Goal: Information Seeking & Learning: Find contact information

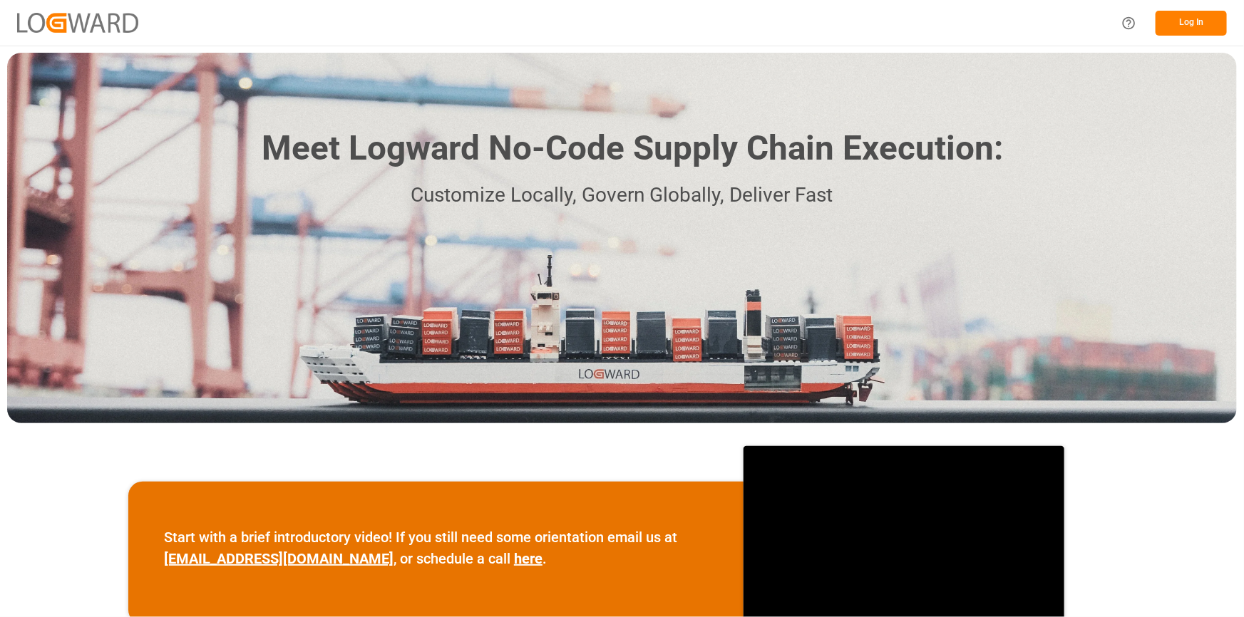
click at [1192, 32] on button "Log In" at bounding box center [1190, 23] width 71 height 25
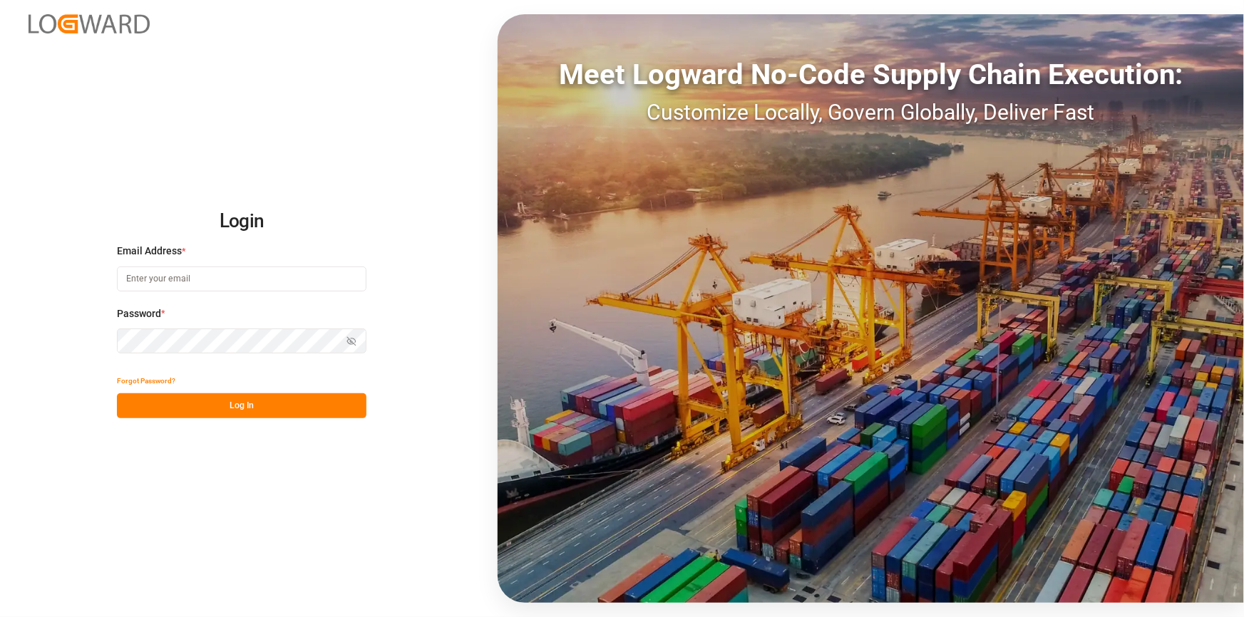
click at [192, 275] on input at bounding box center [241, 279] width 249 height 25
type input "[EMAIL_ADDRESS][PERSON_NAME][DOMAIN_NAME]"
click at [262, 410] on button "Log In" at bounding box center [241, 405] width 249 height 25
click at [223, 378] on div "Forgot Password?" at bounding box center [241, 380] width 249 height 25
click at [0, 333] on html "Login Email Address * [EMAIL_ADDRESS][PERSON_NAME][DOMAIN_NAME] Password * Show…" at bounding box center [622, 308] width 1244 height 617
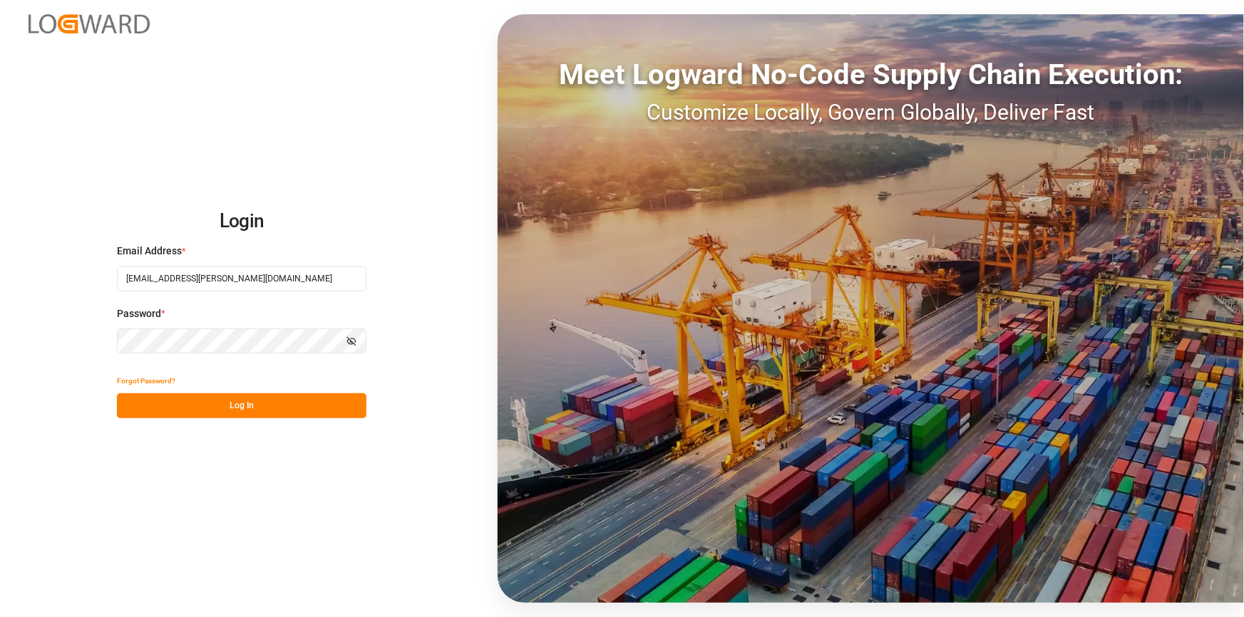
click at [262, 405] on button "Log In" at bounding box center [241, 405] width 249 height 25
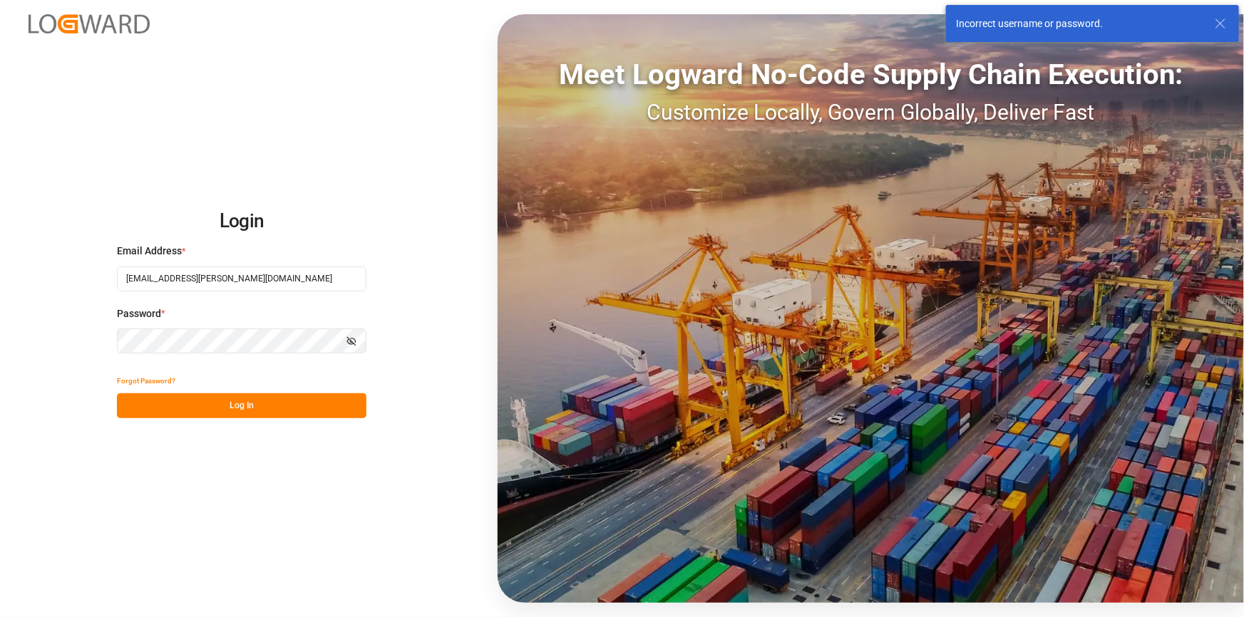
click at [0, 355] on html "Login Email Address * [EMAIL_ADDRESS][PERSON_NAME][DOMAIN_NAME] Password * Show…" at bounding box center [622, 308] width 1244 height 617
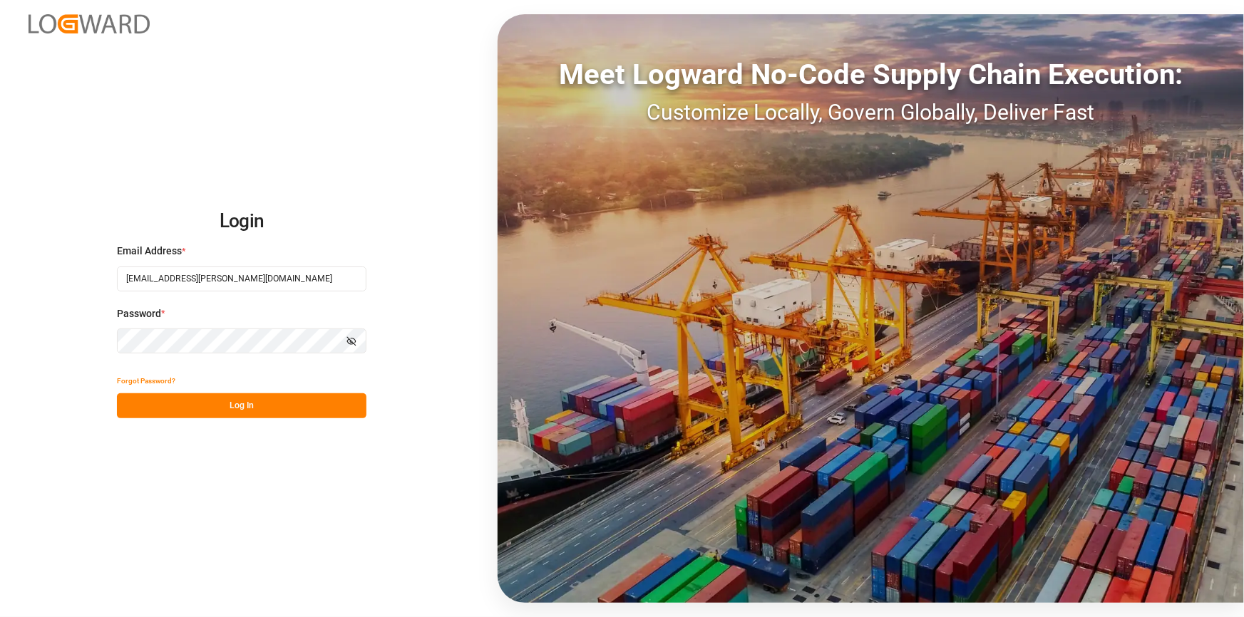
click at [323, 413] on button "Log In" at bounding box center [241, 405] width 249 height 25
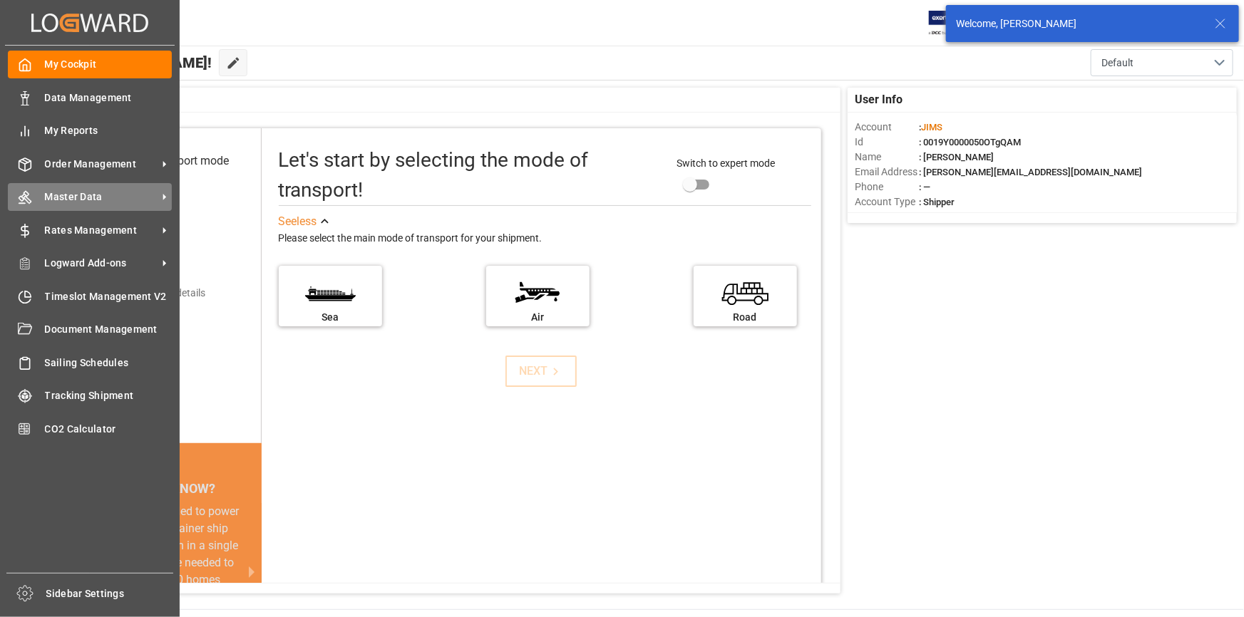
click at [130, 199] on span "Master Data" at bounding box center [101, 197] width 113 height 15
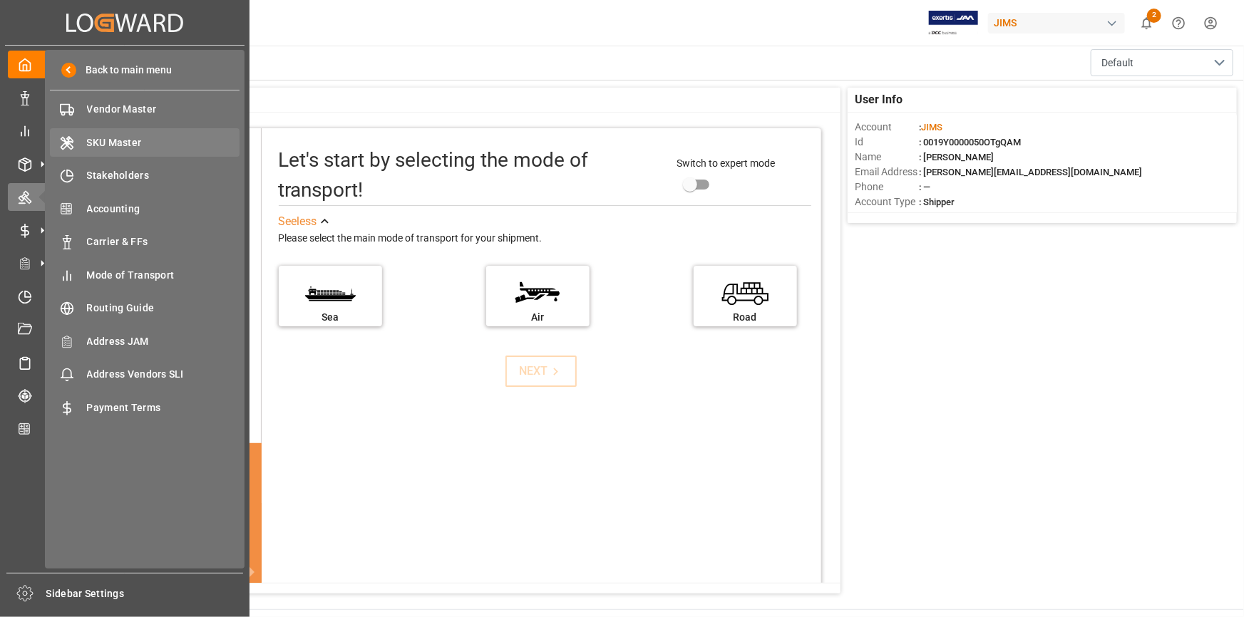
click at [104, 143] on span "SKU Master" at bounding box center [163, 142] width 153 height 15
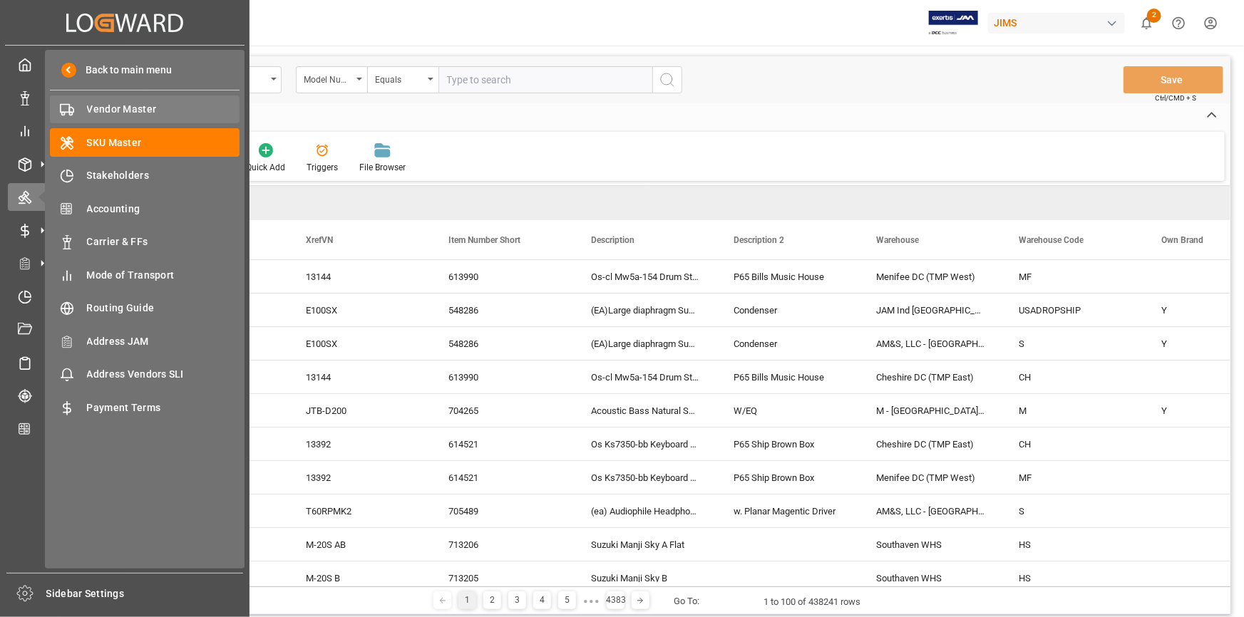
click at [120, 113] on span "Vendor Master" at bounding box center [163, 109] width 153 height 15
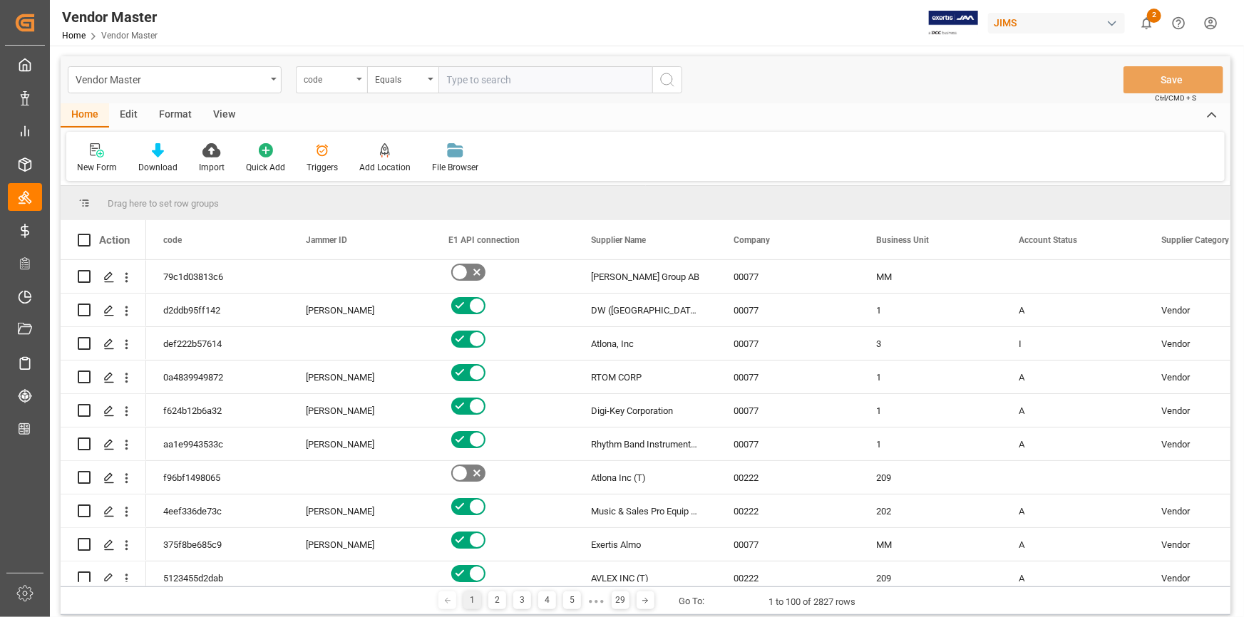
click at [350, 81] on div "code" at bounding box center [328, 78] width 48 height 16
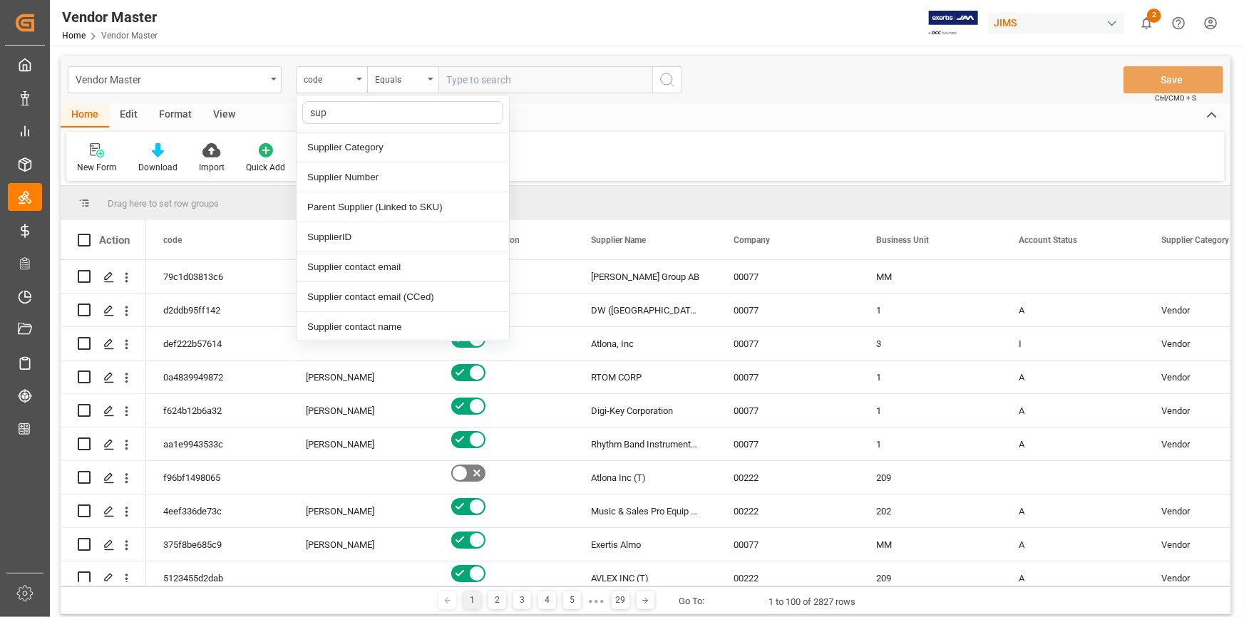
scroll to position [29, 0]
type input "supplier n"
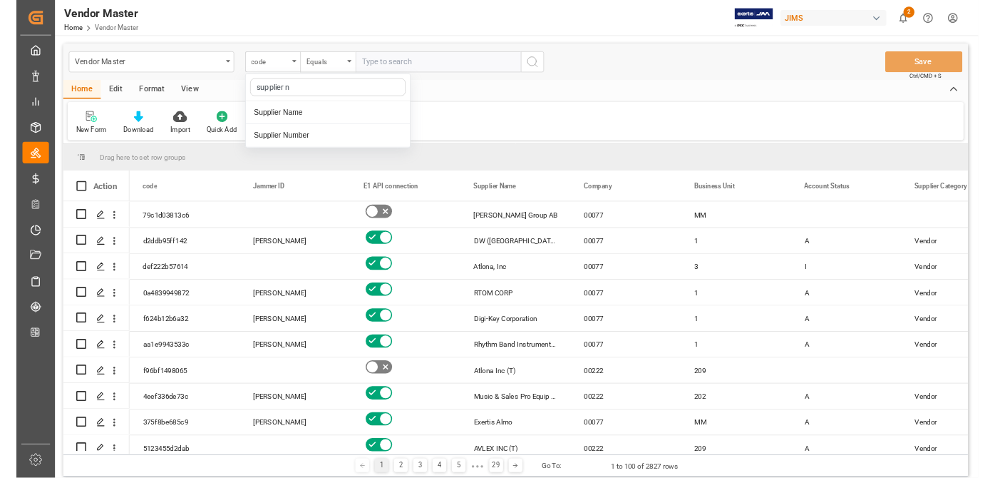
scroll to position [0, 0]
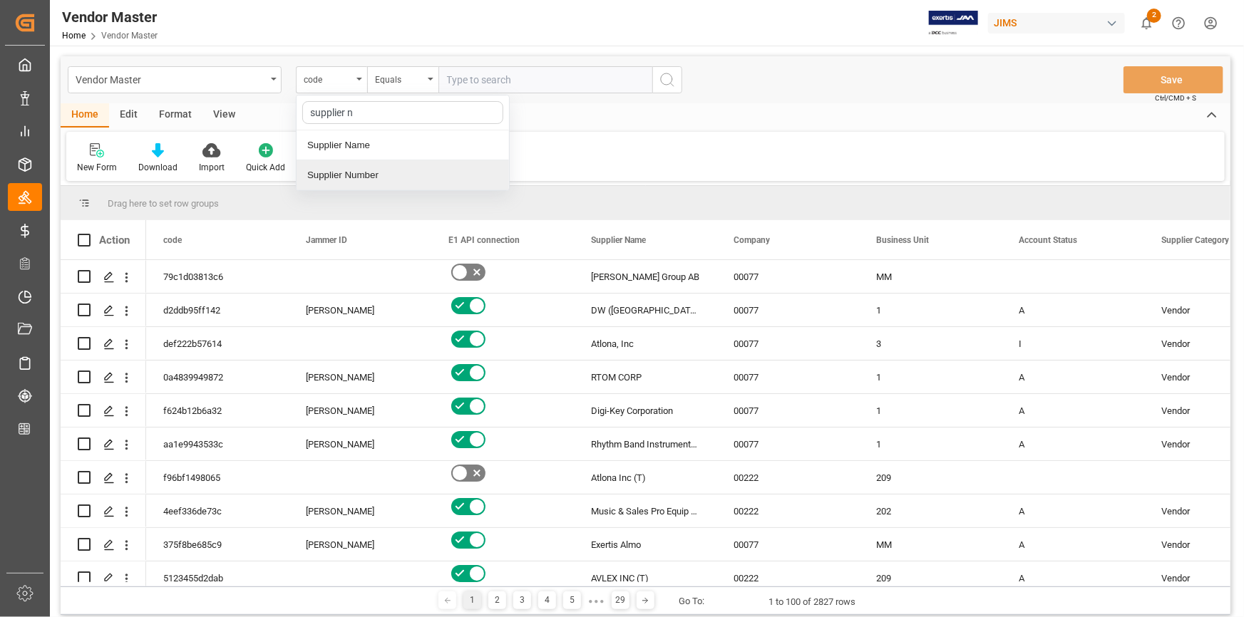
click at [363, 179] on div "Supplier Number" at bounding box center [402, 175] width 212 height 30
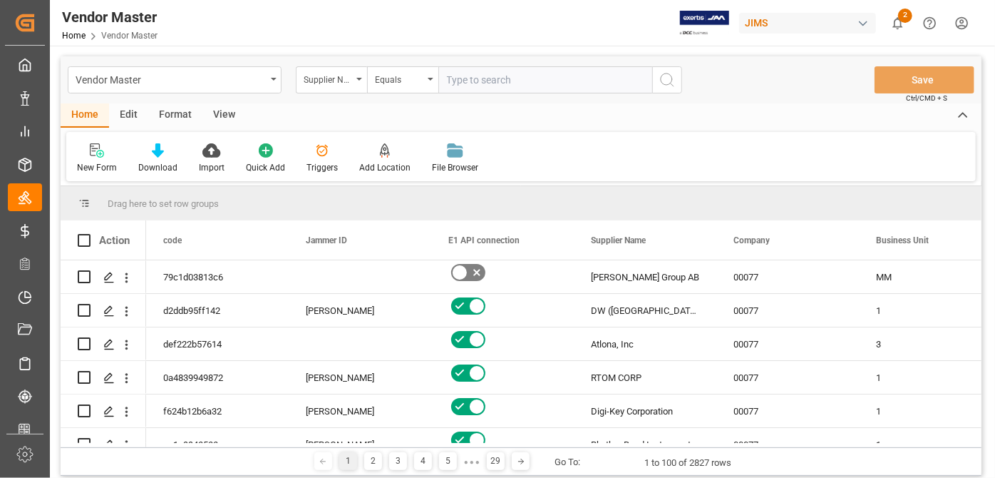
click at [479, 84] on input "text" at bounding box center [545, 79] width 214 height 27
paste input "524"
type input "524"
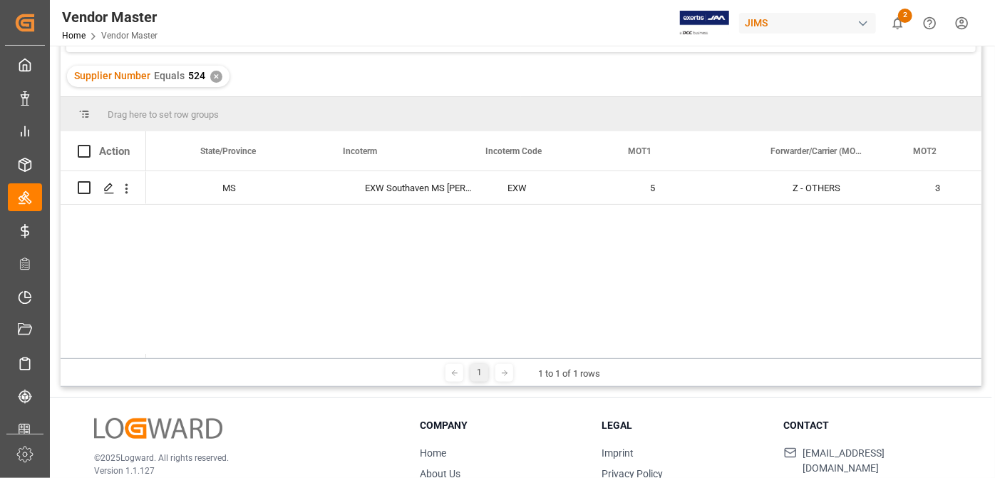
scroll to position [0, 3531]
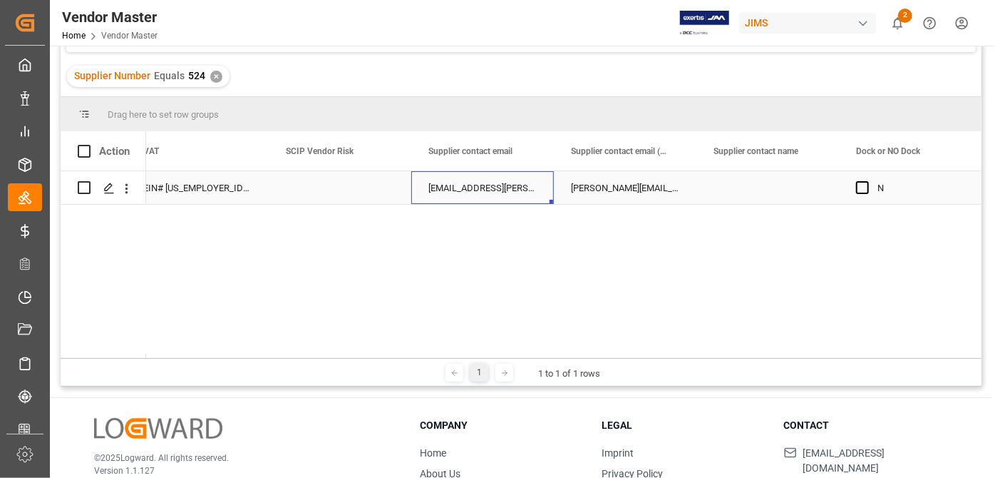
click at [538, 194] on div "[EMAIL_ADDRESS][PERSON_NAME][DOMAIN_NAME](OJ);[EMAIL_ADDRESS][DOMAIN_NAME](OJ);…" at bounding box center [482, 187] width 143 height 33
click at [636, 181] on div "[PERSON_NAME][EMAIL_ADDRESS][PERSON_NAME][DOMAIN_NAME](OJ)" at bounding box center [625, 187] width 143 height 33
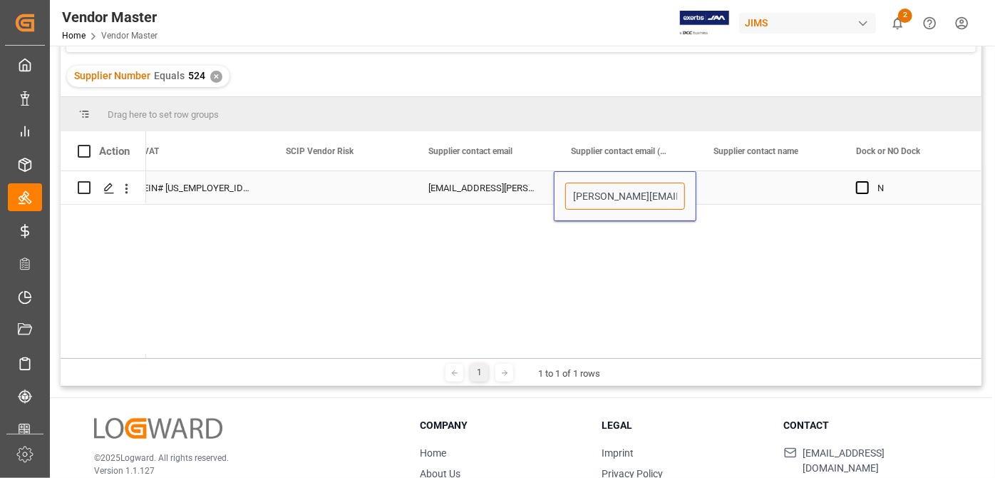
click at [644, 198] on input "[PERSON_NAME][EMAIL_ADDRESS][PERSON_NAME][DOMAIN_NAME](OJ)" at bounding box center [625, 195] width 120 height 27
drag, startPoint x: 604, startPoint y: 196, endPoint x: 552, endPoint y: 210, distance: 53.8
click at [552, 210] on div "[PERSON_NAME][EMAIL_ADDRESS][PERSON_NAME][DOMAIN_NAME](OJ) N [DOMAIN_NAME][EMAI…" at bounding box center [563, 264] width 835 height 187
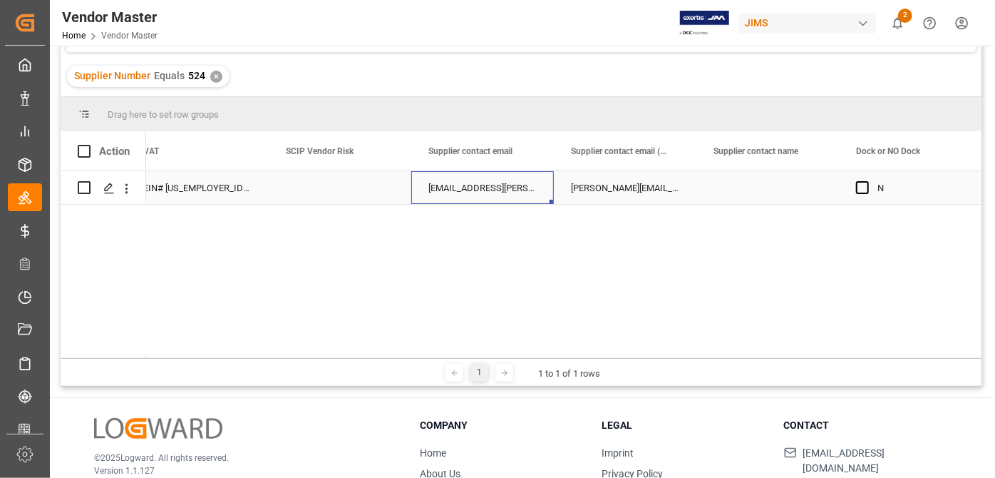
click at [497, 192] on div "[EMAIL_ADDRESS][PERSON_NAME][DOMAIN_NAME](OJ);[EMAIL_ADDRESS][DOMAIN_NAME](OJ);…" at bounding box center [482, 187] width 143 height 33
click at [497, 192] on input "[EMAIL_ADDRESS][PERSON_NAME][DOMAIN_NAME](OJ);[EMAIL_ADDRESS][DOMAIN_NAME](OJ);…" at bounding box center [483, 195] width 120 height 27
click at [490, 188] on input "[EMAIL_ADDRESS][PERSON_NAME][DOMAIN_NAME](OJ);[EMAIL_ADDRESS][DOMAIN_NAME](OJ);…" at bounding box center [483, 195] width 120 height 27
click at [470, 197] on input "[EMAIL_ADDRESS][PERSON_NAME][DOMAIN_NAME](OJ);[EMAIL_ADDRESS][DOMAIN_NAME](OJ);…" at bounding box center [483, 195] width 120 height 27
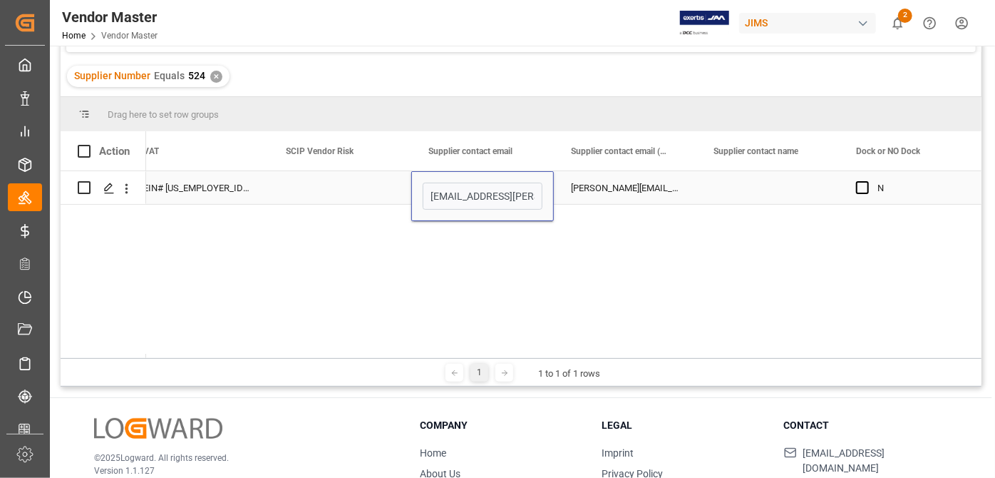
click at [460, 196] on input "[EMAIL_ADDRESS][PERSON_NAME][DOMAIN_NAME](OJ);[EMAIL_ADDRESS][DOMAIN_NAME](OJ);…" at bounding box center [483, 195] width 120 height 27
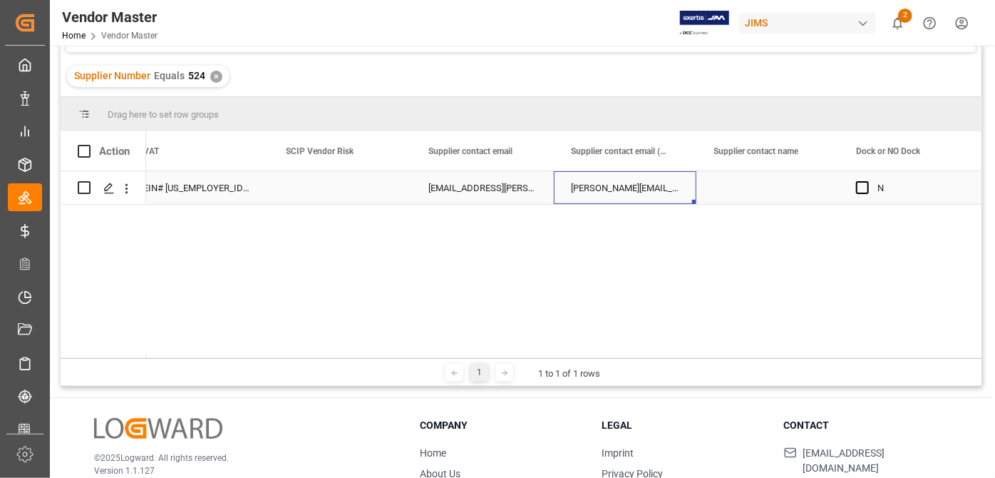
click at [626, 182] on div "[PERSON_NAME][EMAIL_ADDRESS][PERSON_NAME][DOMAIN_NAME](OJ)" at bounding box center [625, 187] width 143 height 33
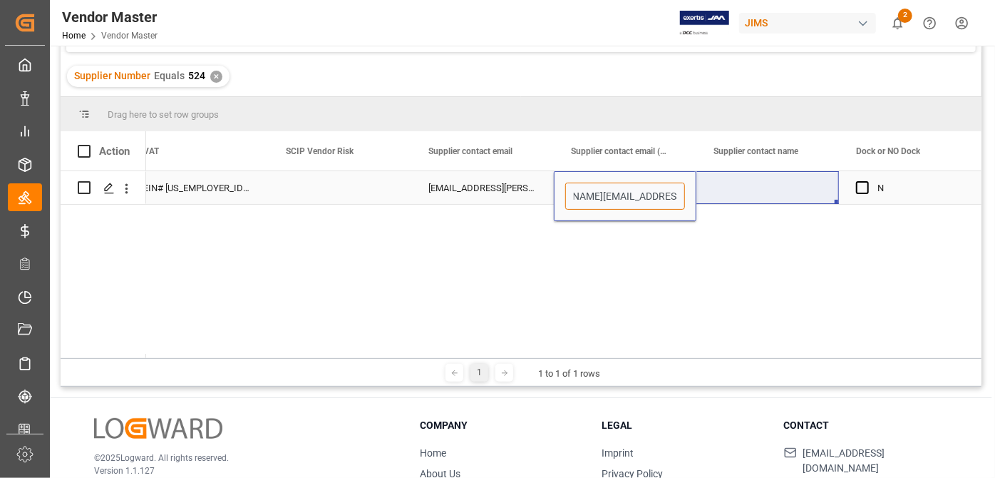
drag, startPoint x: 626, startPoint y: 188, endPoint x: 738, endPoint y: 190, distance: 111.2
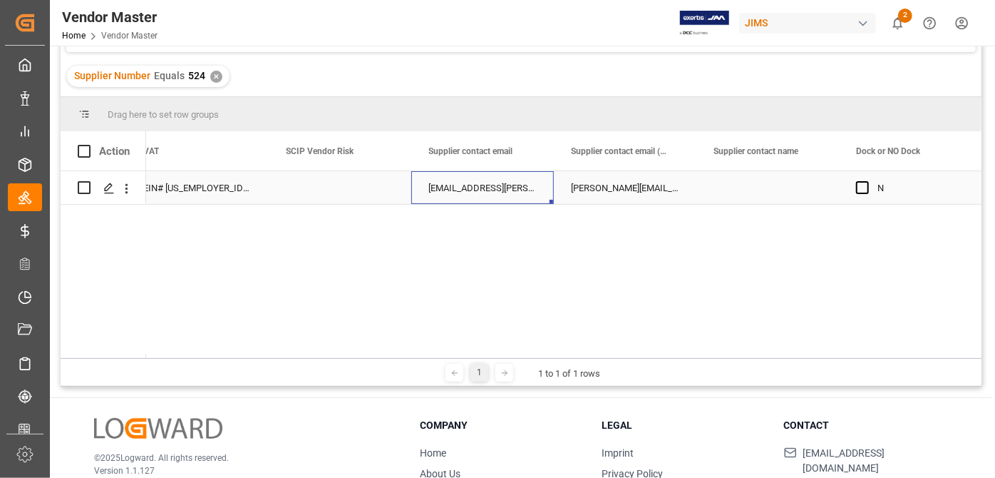
click at [485, 187] on div "[EMAIL_ADDRESS][PERSON_NAME][DOMAIN_NAME](OJ);[EMAIL_ADDRESS][DOMAIN_NAME](OJ);…" at bounding box center [482, 187] width 143 height 33
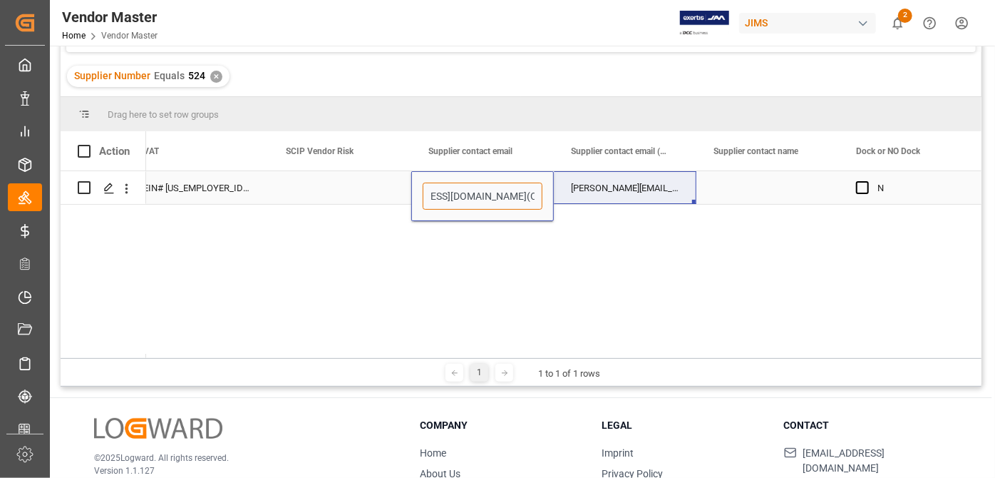
drag, startPoint x: 480, startPoint y: 189, endPoint x: 633, endPoint y: 192, distance: 152.6
click at [508, 242] on div "[PERSON_NAME][EMAIL_ADDRESS][PERSON_NAME][DOMAIN_NAME](OJ) N [DOMAIN_NAME][EMAI…" at bounding box center [563, 264] width 835 height 187
click at [497, 200] on input "[EMAIL_ADDRESS][PERSON_NAME][DOMAIN_NAME](OJ);[EMAIL_ADDRESS][DOMAIN_NAME](OJ);…" at bounding box center [483, 195] width 120 height 27
click at [492, 195] on input "[EMAIL_ADDRESS][PERSON_NAME][DOMAIN_NAME](OJ);[EMAIL_ADDRESS][DOMAIN_NAME](OJ);…" at bounding box center [483, 195] width 120 height 27
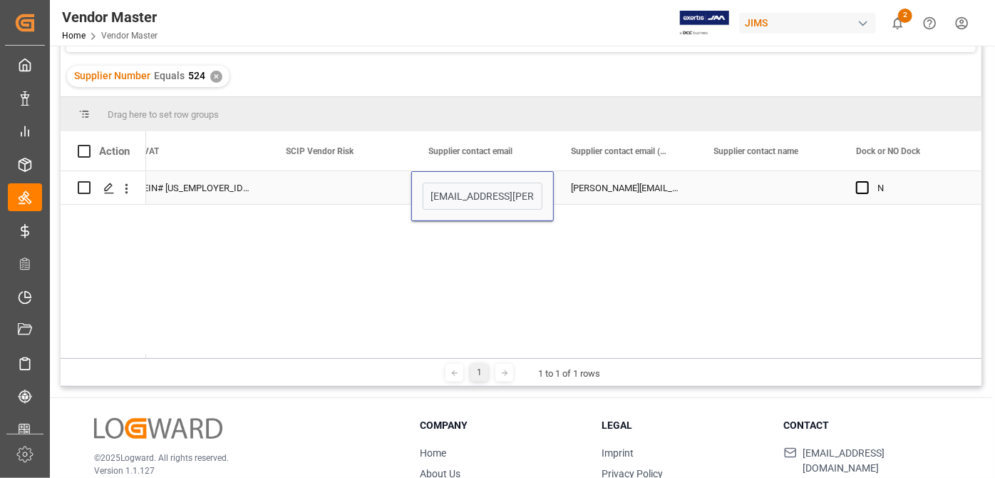
click at [643, 187] on div "[PERSON_NAME][EMAIL_ADDRESS][PERSON_NAME][DOMAIN_NAME](OJ)" at bounding box center [625, 187] width 143 height 33
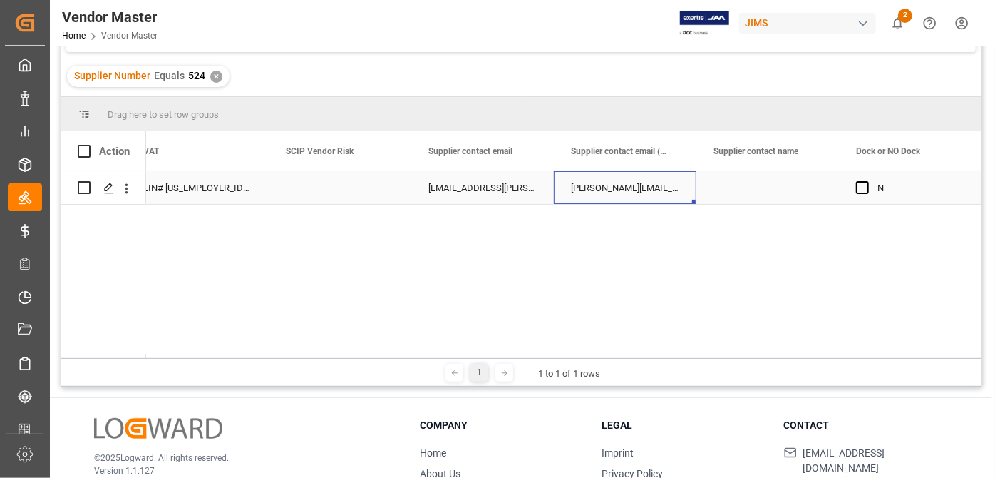
click at [644, 187] on div "[PERSON_NAME][EMAIL_ADDRESS][PERSON_NAME][DOMAIN_NAME](OJ)" at bounding box center [625, 187] width 143 height 33
click at [644, 187] on input "[PERSON_NAME][EMAIL_ADDRESS][PERSON_NAME][DOMAIN_NAME](OJ)" at bounding box center [625, 195] width 120 height 27
click at [634, 197] on input "[PERSON_NAME][EMAIL_ADDRESS][PERSON_NAME][DOMAIN_NAME](OJ)" at bounding box center [625, 195] width 120 height 27
drag, startPoint x: 621, startPoint y: 196, endPoint x: 718, endPoint y: 207, distance: 98.2
click at [718, 207] on div "[PERSON_NAME][EMAIL_ADDRESS][PERSON_NAME][DOMAIN_NAME](OJ) N [DOMAIN_NAME][EMAI…" at bounding box center [563, 264] width 835 height 187
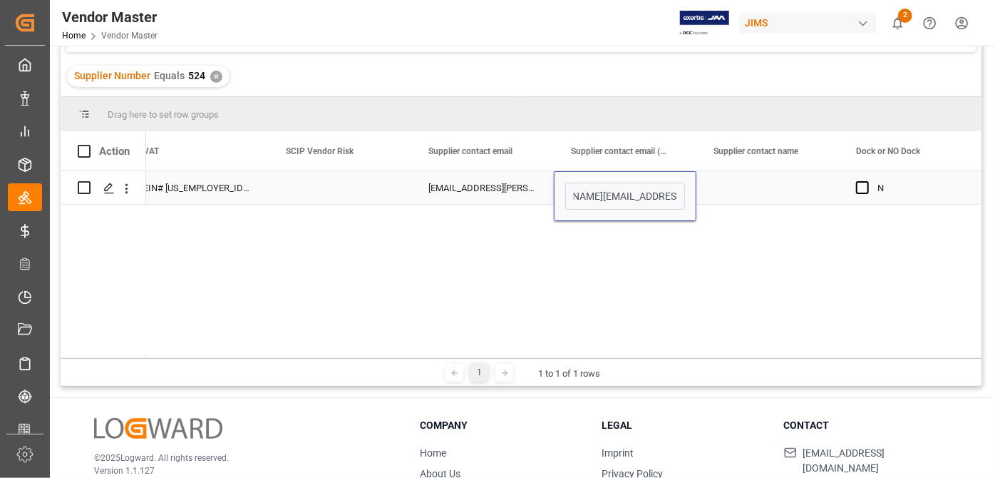
click at [633, 191] on input "[PERSON_NAME][EMAIL_ADDRESS][PERSON_NAME][DOMAIN_NAME](OJ)" at bounding box center [625, 195] width 120 height 27
click at [667, 196] on input "[PERSON_NAME][EMAIL_ADDRESS][PERSON_NAME][DOMAIN_NAME](OJ)" at bounding box center [625, 195] width 120 height 27
click at [724, 247] on div "[PERSON_NAME][EMAIL_ADDRESS][PERSON_NAME][DOMAIN_NAME](OJ) N [DOMAIN_NAME][EMAI…" at bounding box center [563, 264] width 835 height 187
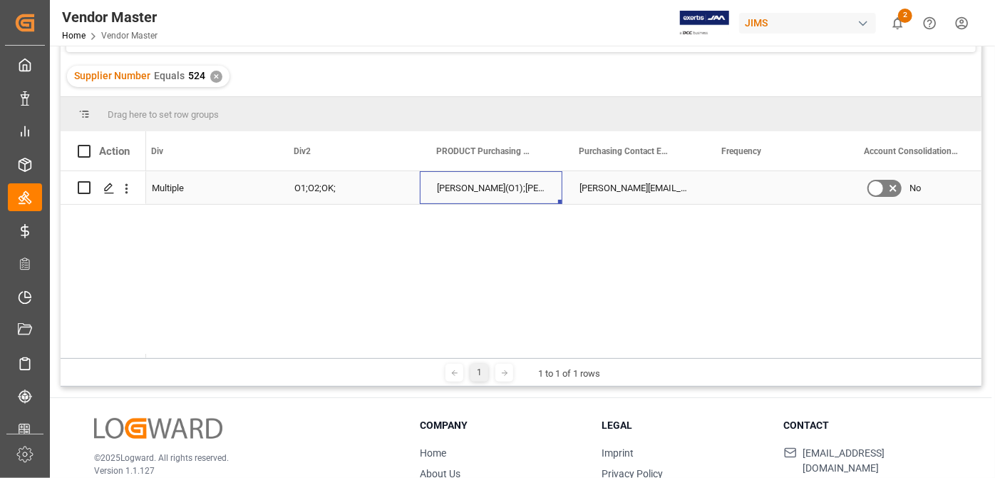
click at [521, 187] on div "[PERSON_NAME](O1);[PERSON_NAME](O1);[PERSON_NAME](O2);[PERSON_NAME](O2); [PERSO…" at bounding box center [491, 187] width 143 height 33
click at [525, 192] on input "[PERSON_NAME](O1);[PERSON_NAME](O1);[PERSON_NAME](O2);[PERSON_NAME](O2); [PERSO…" at bounding box center [491, 195] width 120 height 27
click at [515, 192] on input "[PERSON_NAME](O1);[PERSON_NAME](O1);[PERSON_NAME](O2);[PERSON_NAME](O2); [PERSO…" at bounding box center [491, 195] width 120 height 27
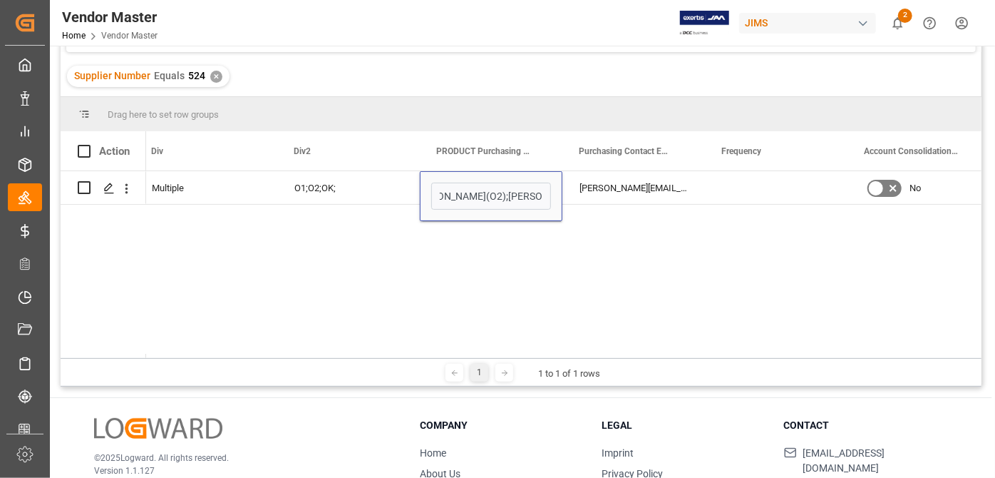
click at [927, 296] on div "[PERSON_NAME][EMAIL_ADDRESS][PERSON_NAME][DOMAIN_NAME](OJ) [DATE] 15:46:07 Mult…" at bounding box center [563, 264] width 835 height 187
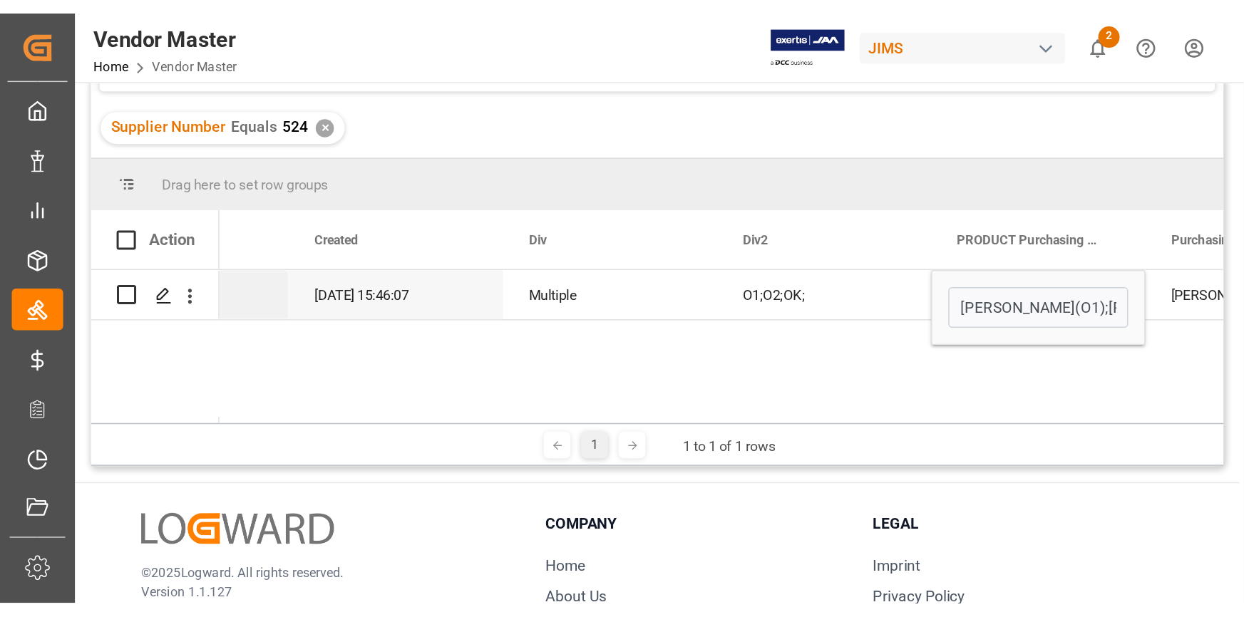
scroll to position [0, 7793]
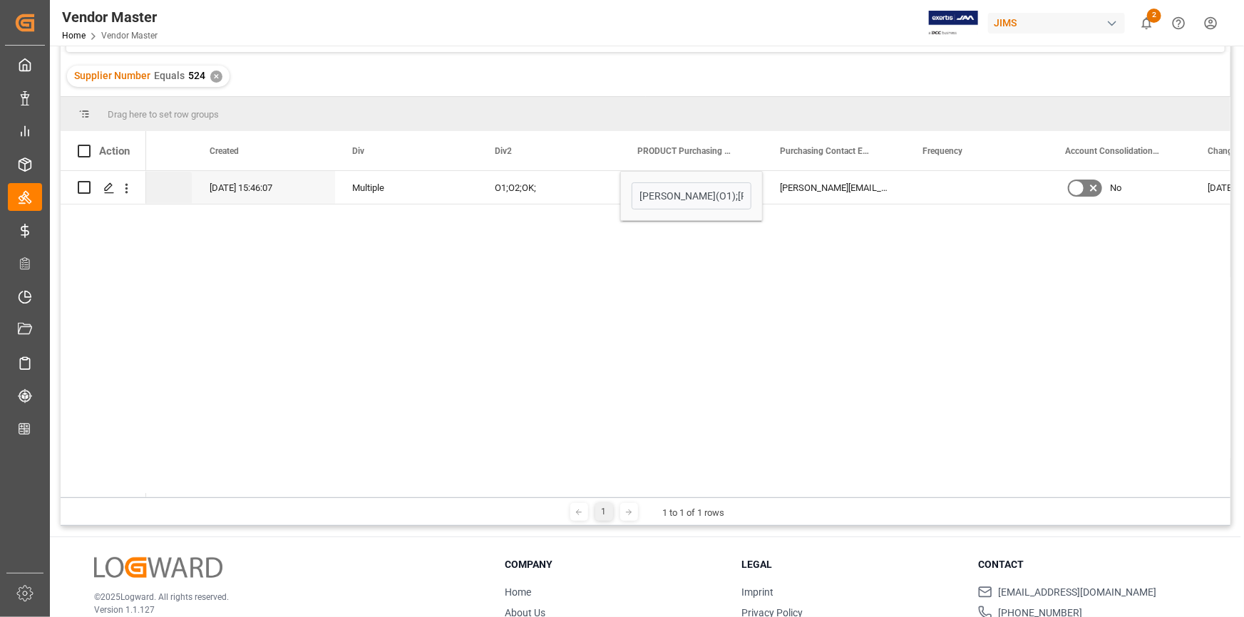
click at [1127, 497] on div "1 1 to 1 of 1 rows" at bounding box center [646, 511] width 1170 height 29
drag, startPoint x: 1127, startPoint y: 497, endPoint x: 1106, endPoint y: 503, distance: 21.6
click at [1106, 503] on div "1 1 to 1 of 1 rows" at bounding box center [646, 511] width 1170 height 29
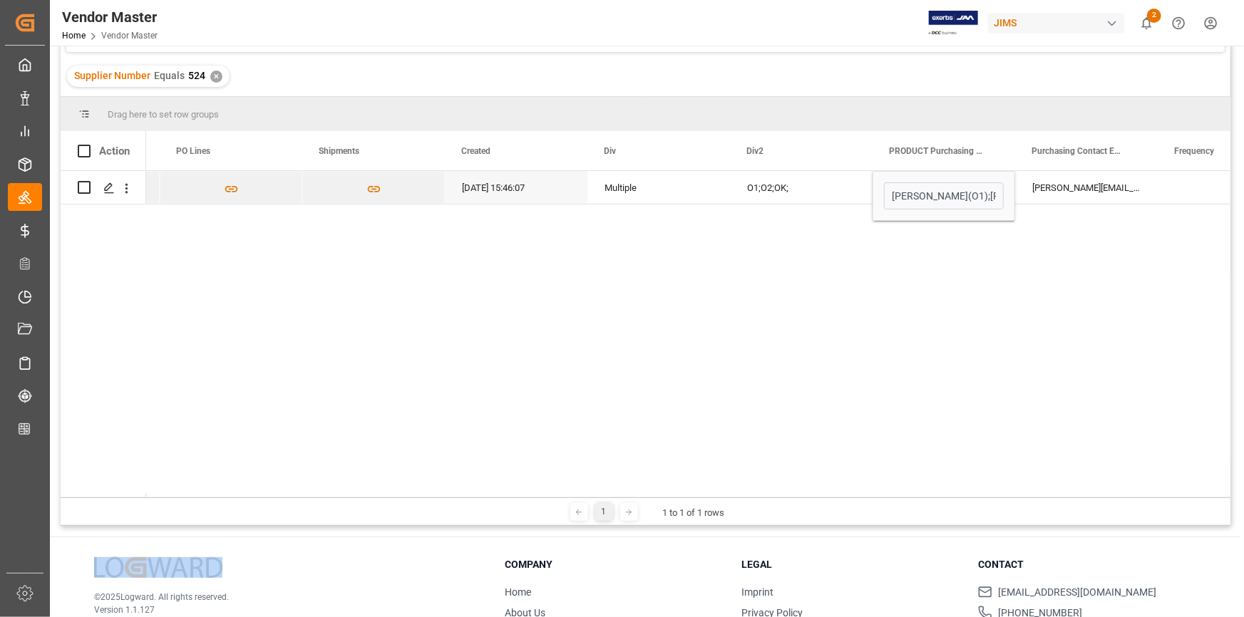
scroll to position [0, 7192]
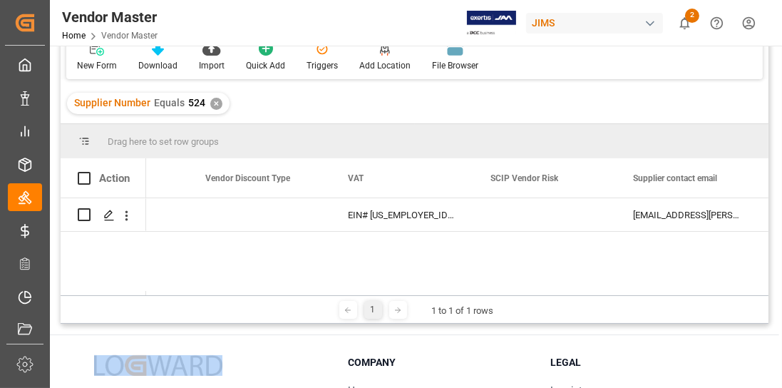
drag, startPoint x: 1242, startPoint y: 4, endPoint x: 480, endPoint y: 251, distance: 800.8
click at [472, 238] on div "[PERSON_NAME](O1);[PERSON_NAME](O1);[PERSON_NAME](O2);[PERSON_NAME](O2); [PERSO…" at bounding box center [457, 246] width 622 height 97
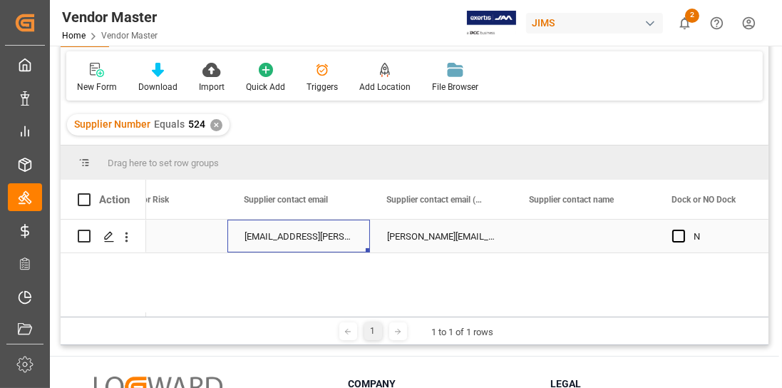
click at [336, 224] on div "Action SCIP Vendor Risk Supplier contact email Supplier contact email (CCed)" at bounding box center [415, 248] width 708 height 137
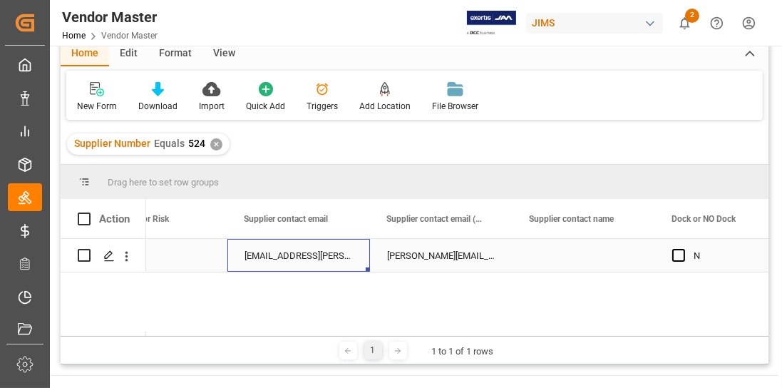
click at [336, 224] on div "Supplier contact email" at bounding box center [292, 218] width 96 height 39
click at [309, 254] on div "[EMAIL_ADDRESS][PERSON_NAME][DOMAIN_NAME](OJ);[EMAIL_ADDRESS][DOMAIN_NAME](OJ);…" at bounding box center [298, 255] width 143 height 33
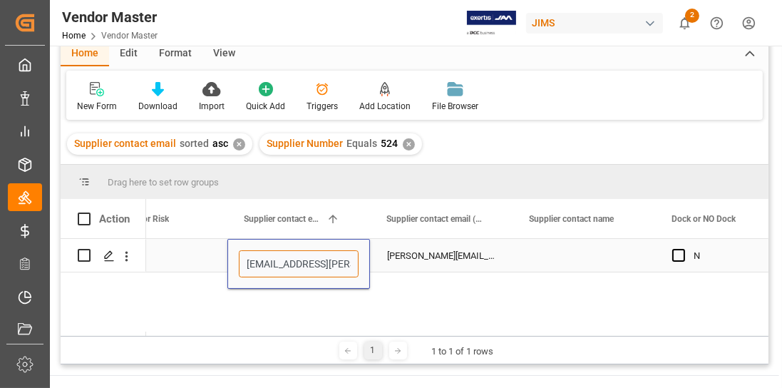
click at [311, 259] on input "[EMAIL_ADDRESS][PERSON_NAME][DOMAIN_NAME](OJ);[EMAIL_ADDRESS][DOMAIN_NAME](OJ);…" at bounding box center [299, 263] width 120 height 27
click at [316, 268] on input "[EMAIL_ADDRESS][PERSON_NAME][DOMAIN_NAME](OJ);[EMAIL_ADDRESS][DOMAIN_NAME](OJ);…" at bounding box center [299, 263] width 120 height 27
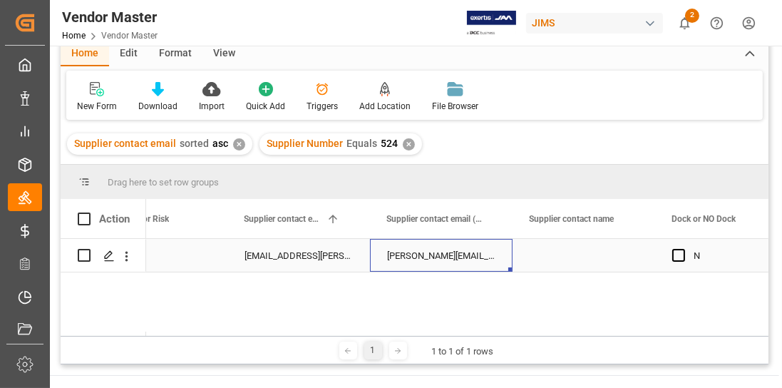
click at [473, 255] on div "[PERSON_NAME][EMAIL_ADDRESS][PERSON_NAME][DOMAIN_NAME](OJ)" at bounding box center [441, 255] width 143 height 33
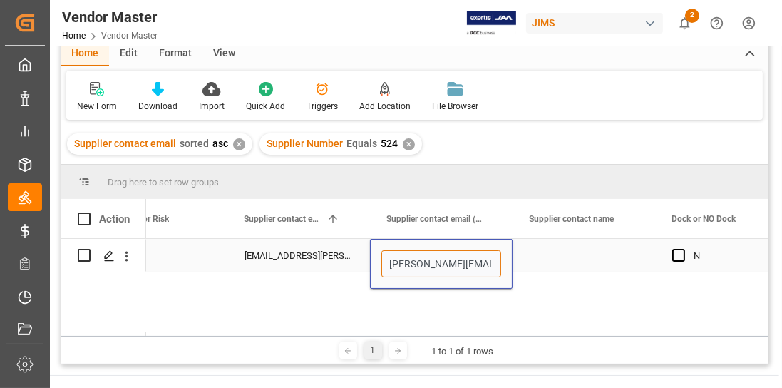
click at [465, 262] on input "[PERSON_NAME][EMAIL_ADDRESS][PERSON_NAME][DOMAIN_NAME](OJ)" at bounding box center [441, 263] width 120 height 27
click at [398, 260] on input "[PERSON_NAME][EMAIL_ADDRESS][PERSON_NAME][DOMAIN_NAME](OJ)" at bounding box center [441, 263] width 120 height 27
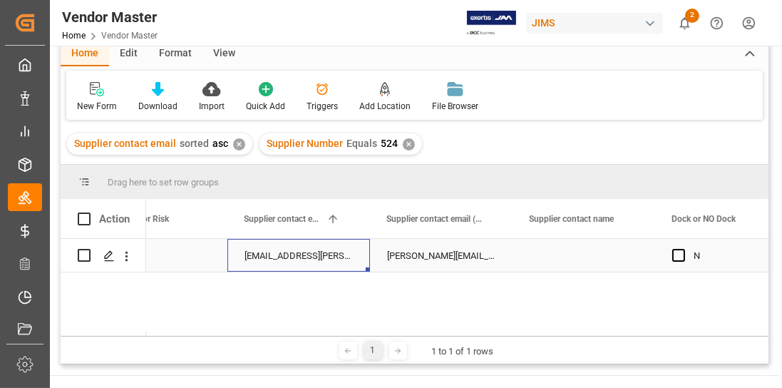
click at [330, 249] on div "[EMAIL_ADDRESS][PERSON_NAME][DOMAIN_NAME](OJ);[EMAIL_ADDRESS][DOMAIN_NAME](OJ);…" at bounding box center [298, 255] width 143 height 33
click at [346, 257] on div "[EMAIL_ADDRESS][PERSON_NAME][DOMAIN_NAME](OJ);[EMAIL_ADDRESS][DOMAIN_NAME](OJ);…" at bounding box center [298, 255] width 143 height 33
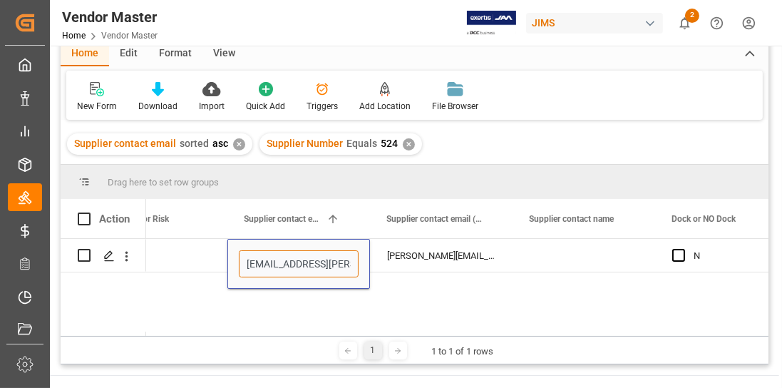
drag, startPoint x: 328, startPoint y: 264, endPoint x: 177, endPoint y: 277, distance: 151.0
click at [177, 277] on div "EIN# [US_EMPLOYER_IDENTIFICATION_NUMBER] [PERSON_NAME][EMAIL_ADDRESS][PERSON_NA…" at bounding box center [457, 287] width 622 height 97
click at [329, 272] on input "[EMAIL_ADDRESS][PERSON_NAME][DOMAIN_NAME](OJ);[EMAIL_ADDRESS][DOMAIN_NAME](OJ);…" at bounding box center [299, 263] width 120 height 27
drag, startPoint x: 267, startPoint y: 267, endPoint x: 190, endPoint y: 274, distance: 77.3
click at [192, 274] on div "EIN# [US_EMPLOYER_IDENTIFICATION_NUMBER] [PERSON_NAME][EMAIL_ADDRESS][PERSON_NA…" at bounding box center [457, 287] width 622 height 97
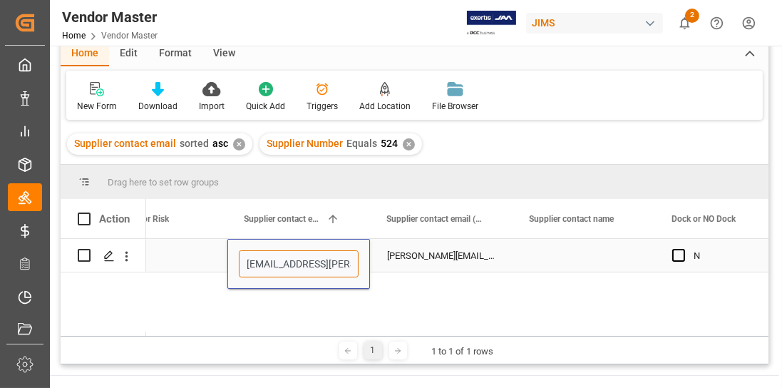
click at [284, 260] on input "[EMAIL_ADDRESS][PERSON_NAME][DOMAIN_NAME](OJ);[EMAIL_ADDRESS][DOMAIN_NAME](OJ);…" at bounding box center [299, 263] width 120 height 27
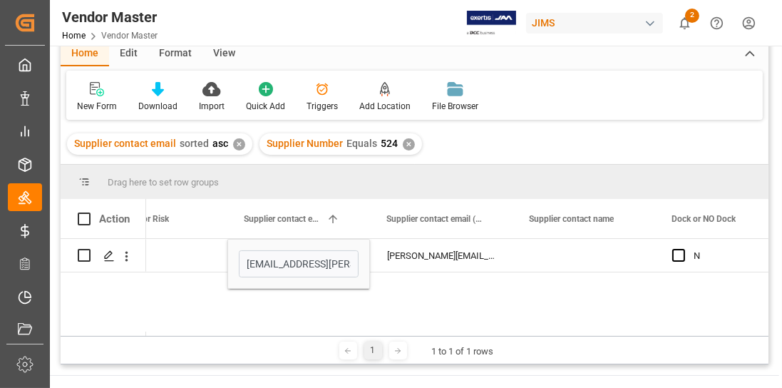
click at [602, 289] on div "EIN# [US_EMPLOYER_IDENTIFICATION_NUMBER] [PERSON_NAME][EMAIL_ADDRESS][PERSON_NA…" at bounding box center [457, 287] width 622 height 97
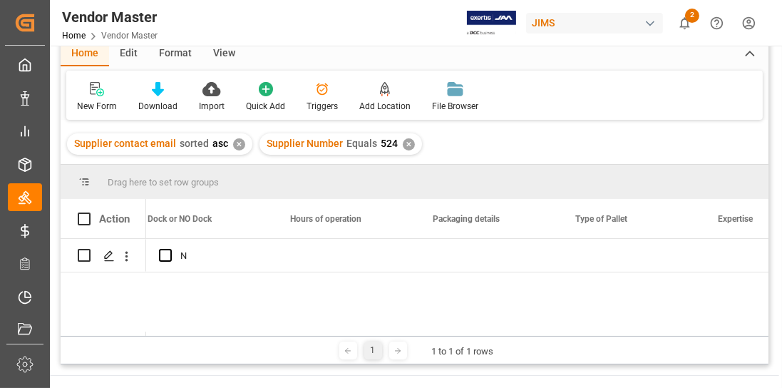
scroll to position [0, 6441]
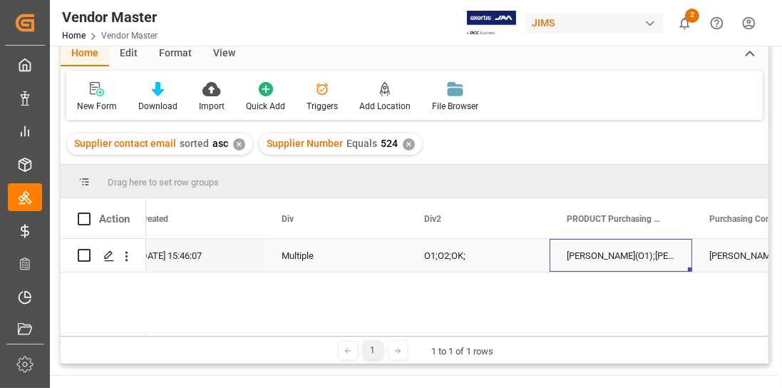
click at [663, 265] on div "[PERSON_NAME](O1);[PERSON_NAME](O1);[PERSON_NAME](O2);[PERSON_NAME](O2); [PERSO…" at bounding box center [620, 255] width 143 height 33
click at [661, 262] on div "[PERSON_NAME](O1);[PERSON_NAME](O1);[PERSON_NAME](O2);[PERSON_NAME](O2); [PERSO…" at bounding box center [620, 255] width 143 height 33
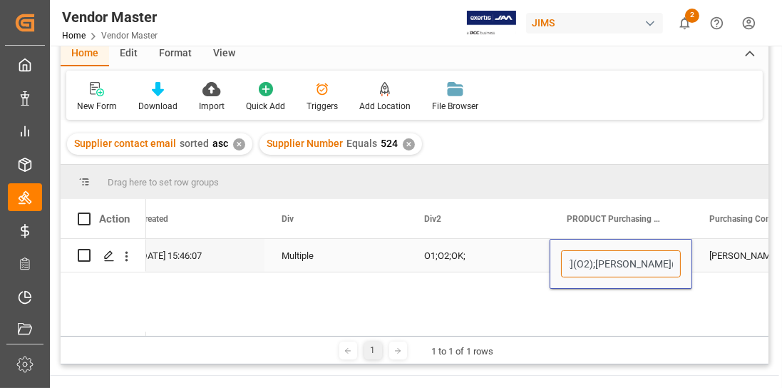
drag, startPoint x: 639, startPoint y: 255, endPoint x: 614, endPoint y: 267, distance: 27.7
click at [614, 267] on input "[PERSON_NAME](O1);[PERSON_NAME](O1);[PERSON_NAME](O2);[PERSON_NAME](O2); [PERSO…" at bounding box center [621, 263] width 120 height 27
click at [627, 264] on input "[PERSON_NAME](O1);[PERSON_NAME](O1);[PERSON_NAME](O2);[PERSON_NAME](O2); [PERSO…" at bounding box center [621, 263] width 120 height 27
click at [629, 264] on input "[PERSON_NAME](O1);[PERSON_NAME](O1);[PERSON_NAME](O2);[PERSON_NAME](O2); [PERSO…" at bounding box center [621, 263] width 120 height 27
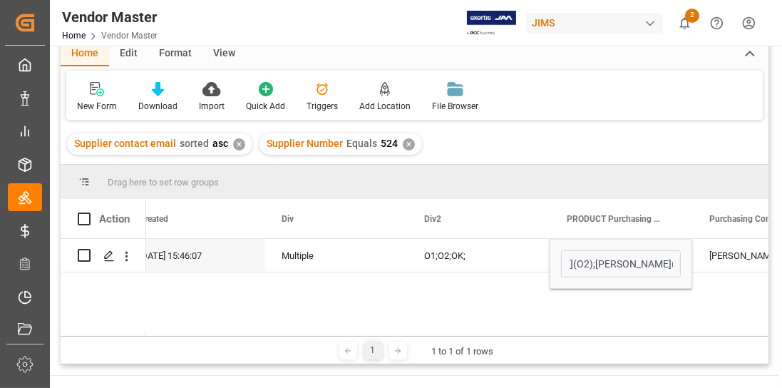
click at [453, 287] on div "[EMAIL_ADDRESS][PERSON_NAME][DOMAIN_NAME](OJ);[EMAIL_ADDRESS][DOMAIN_NAME](OJ);…" at bounding box center [457, 287] width 622 height 97
click at [482, 254] on div "O1;O2;OK;" at bounding box center [478, 255] width 143 height 33
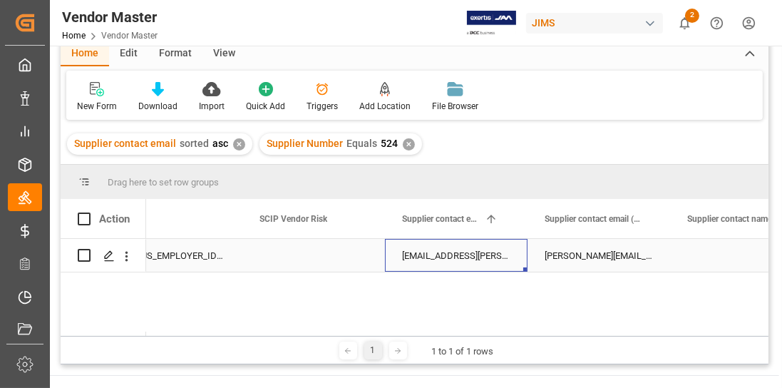
click at [475, 260] on div "[EMAIL_ADDRESS][PERSON_NAME][DOMAIN_NAME](OJ);[EMAIL_ADDRESS][DOMAIN_NAME](OJ);…" at bounding box center [456, 255] width 143 height 33
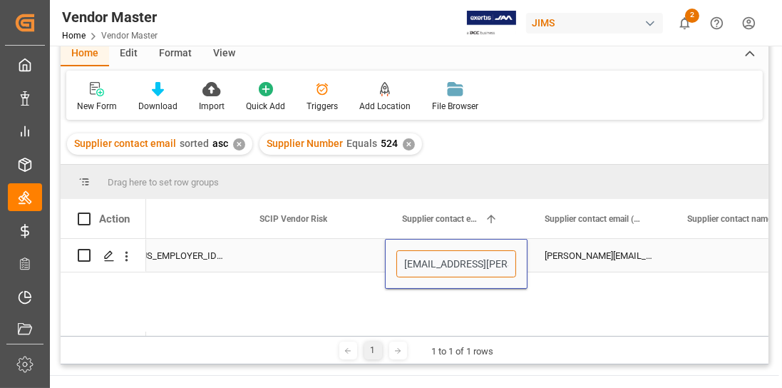
click at [476, 261] on input "[EMAIL_ADDRESS][PERSON_NAME][DOMAIN_NAME](OJ);[EMAIL_ADDRESS][DOMAIN_NAME](OJ);…" at bounding box center [456, 263] width 120 height 27
drag, startPoint x: 470, startPoint y: 262, endPoint x: 474, endPoint y: 274, distance: 11.9
click at [472, 263] on input "[EMAIL_ADDRESS][PERSON_NAME][DOMAIN_NAME](OJ);[EMAIL_ADDRESS][DOMAIN_NAME](OJ);…" at bounding box center [456, 263] width 120 height 27
click at [571, 337] on div "1 1 to 1 of 1 rows" at bounding box center [415, 350] width 708 height 29
click at [449, 265] on input "[EMAIL_ADDRESS][PERSON_NAME][DOMAIN_NAME](OJ);[EMAIL_ADDRESS][DOMAIN_NAME](OJ);…" at bounding box center [456, 263] width 120 height 27
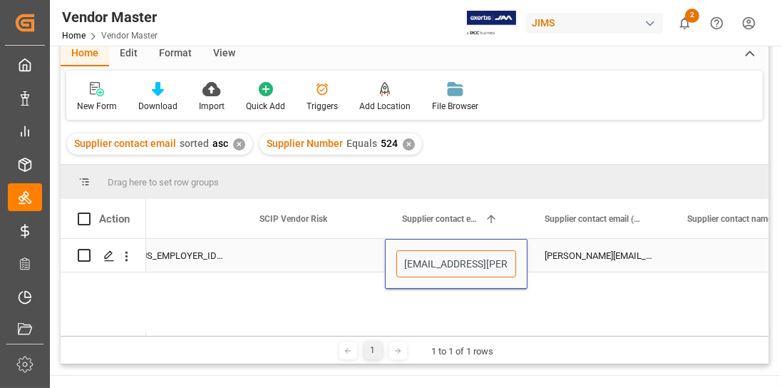
drag, startPoint x: 426, startPoint y: 264, endPoint x: 483, endPoint y: 266, distance: 57.1
click at [483, 266] on input "[EMAIL_ADDRESS][PERSON_NAME][DOMAIN_NAME](OJ);[EMAIL_ADDRESS][DOMAIN_NAME](OJ);…" at bounding box center [456, 263] width 120 height 27
click at [451, 269] on input "[EMAIL_ADDRESS][PERSON_NAME][DOMAIN_NAME](OJ);[EMAIL_ADDRESS][DOMAIN_NAME](OJ);…" at bounding box center [456, 263] width 120 height 27
click at [462, 265] on input "[EMAIL_ADDRESS][PERSON_NAME][DOMAIN_NAME](OJ);[EMAIL_ADDRESS][DOMAIN_NAME](OJ);…" at bounding box center [456, 263] width 120 height 27
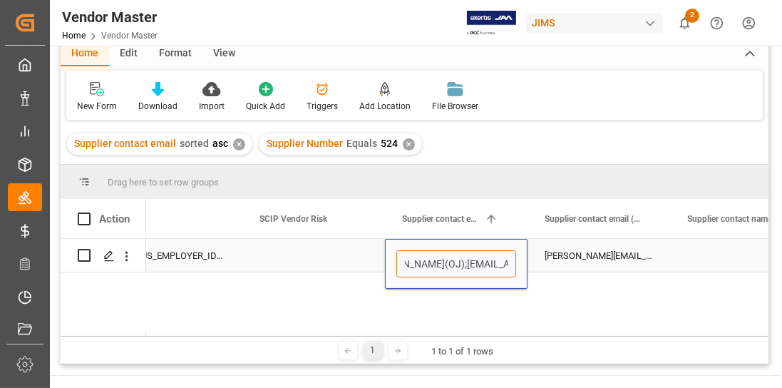
click at [479, 262] on input "[EMAIL_ADDRESS][PERSON_NAME][DOMAIN_NAME](OJ);[EMAIL_ADDRESS][DOMAIN_NAME](OJ);…" at bounding box center [456, 263] width 120 height 27
drag, startPoint x: 485, startPoint y: 262, endPoint x: 493, endPoint y: 263, distance: 8.6
click at [493, 263] on input "[EMAIL_ADDRESS][PERSON_NAME][DOMAIN_NAME](OJ);[EMAIL_ADDRESS][DOMAIN_NAME](OJ);…" at bounding box center [456, 263] width 120 height 27
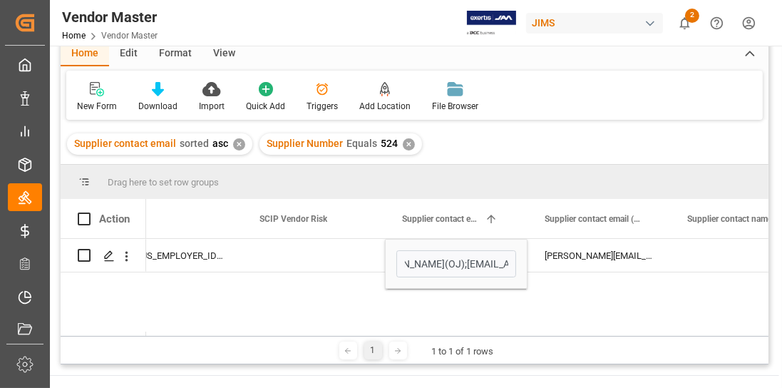
scroll to position [0, 0]
click at [403, 144] on div "✕" at bounding box center [409, 144] width 12 height 12
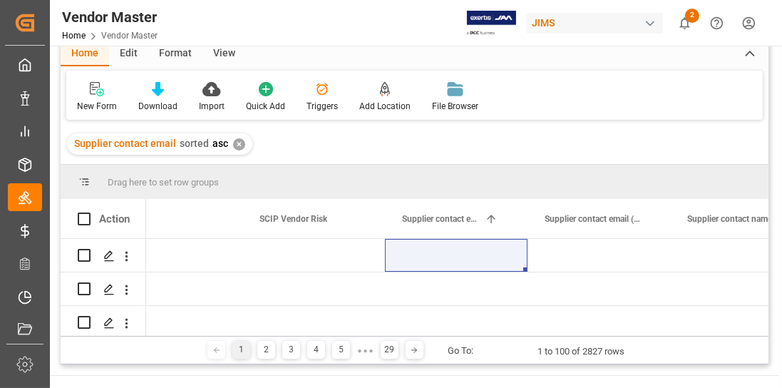
click at [240, 144] on div "✕" at bounding box center [239, 144] width 12 height 12
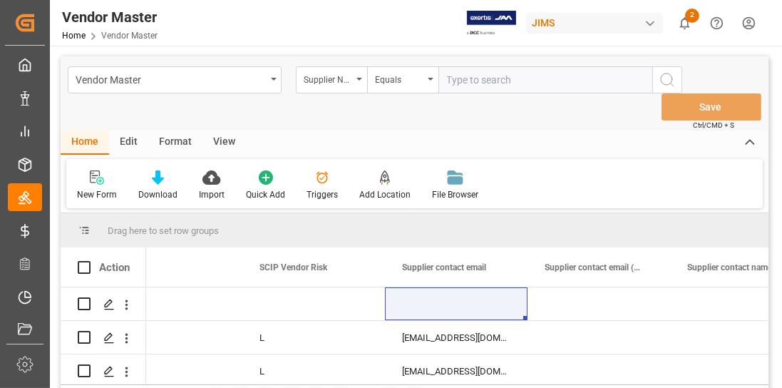
click at [505, 68] on input "text" at bounding box center [545, 79] width 214 height 27
paste input "573089"
click at [497, 74] on input "573089" at bounding box center [545, 79] width 214 height 27
type input "573089"
click at [667, 78] on icon "search button" at bounding box center [667, 79] width 17 height 17
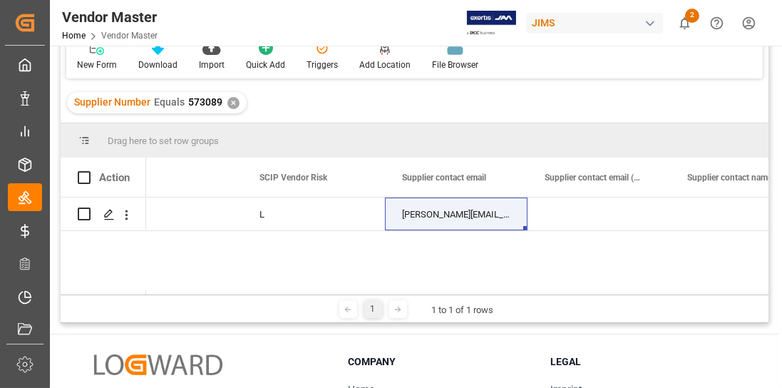
scroll to position [122, 0]
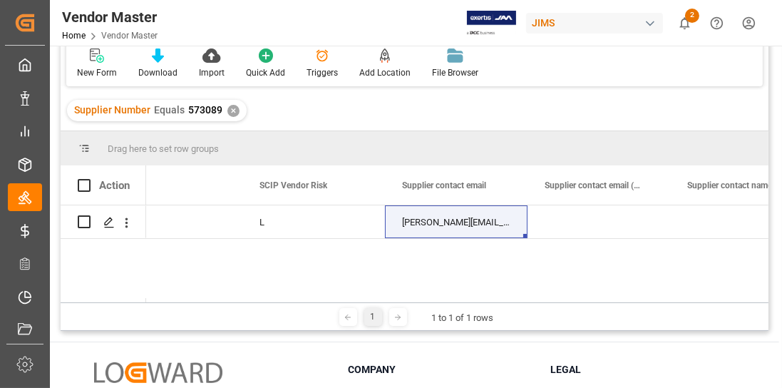
click at [278, 253] on div "[PERSON_NAME] [PERSON_NAME][EMAIL_ADDRESS][DOMAIN_NAME]; N" at bounding box center [457, 253] width 622 height 97
drag, startPoint x: 274, startPoint y: 266, endPoint x: 517, endPoint y: 263, distance: 243.8
click at [480, 256] on div "[PERSON_NAME] [PERSON_NAME][EMAIL_ADDRESS][DOMAIN_NAME]; N" at bounding box center [457, 253] width 622 height 97
click at [582, 302] on div "1 1 to 1 of 1 rows" at bounding box center [415, 316] width 708 height 29
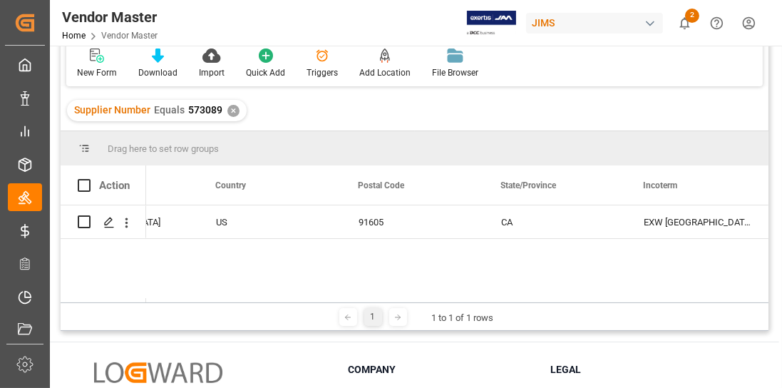
scroll to position [0, 3203]
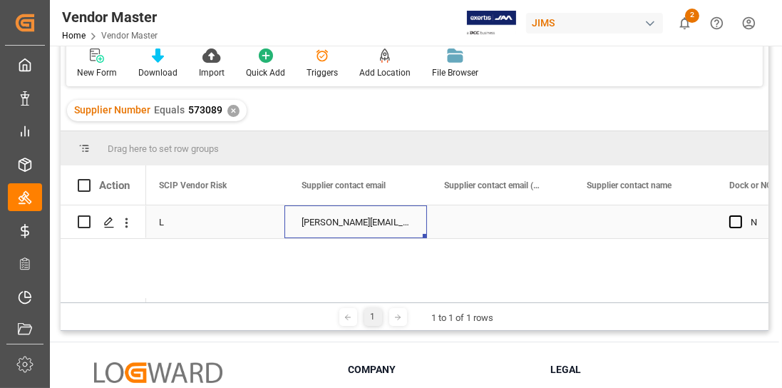
click at [386, 223] on div "[PERSON_NAME][EMAIL_ADDRESS][DOMAIN_NAME];" at bounding box center [355, 221] width 143 height 33
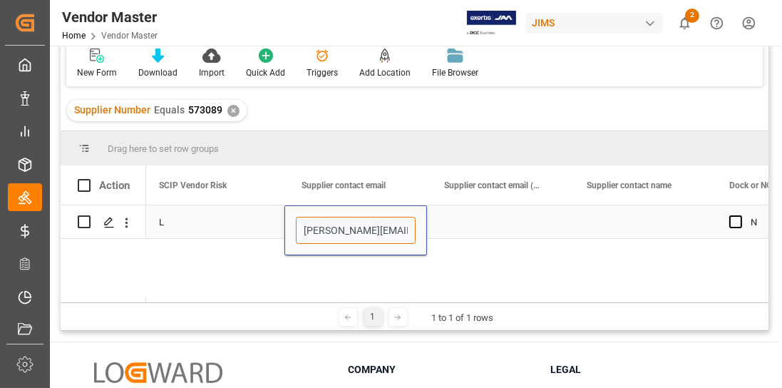
drag, startPoint x: 375, startPoint y: 227, endPoint x: 399, endPoint y: 235, distance: 25.7
click at [393, 232] on input "[PERSON_NAME][EMAIL_ADDRESS][DOMAIN_NAME];" at bounding box center [356, 230] width 120 height 27
click at [606, 237] on div "Press SPACE to select this row." at bounding box center [640, 221] width 143 height 33
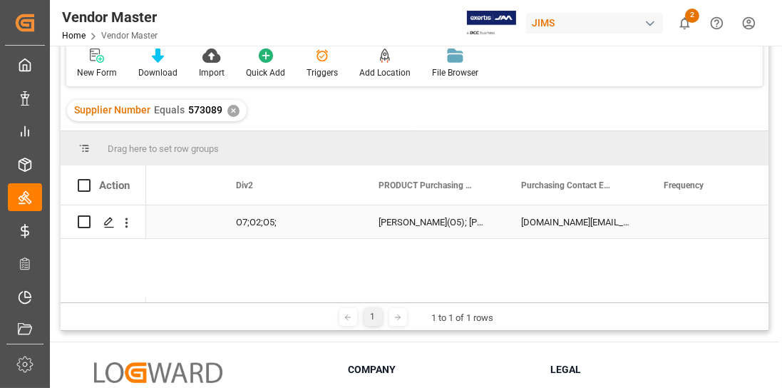
click at [457, 222] on div "[PERSON_NAME](O5); [PERSON_NAME](O5);[PERSON_NAME](O2);[PERSON_NAME](O2); [PERS…" at bounding box center [432, 221] width 143 height 33
click at [577, 221] on div "[DOMAIN_NAME][EMAIL_ADDRESS][DOMAIN_NAME](O7);[PERSON_NAME][DOMAIN_NAME][EMAIL_…" at bounding box center [575, 221] width 143 height 33
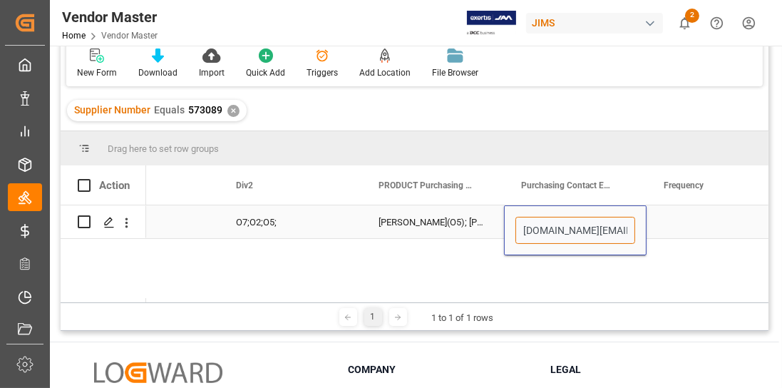
click at [577, 221] on input "[DOMAIN_NAME][EMAIL_ADDRESS][DOMAIN_NAME](O7);[PERSON_NAME][DOMAIN_NAME][EMAIL_…" at bounding box center [575, 230] width 120 height 27
click at [586, 229] on input "[DOMAIN_NAME][EMAIL_ADDRESS][DOMAIN_NAME](O7);[PERSON_NAME][DOMAIN_NAME][EMAIL_…" at bounding box center [575, 230] width 120 height 27
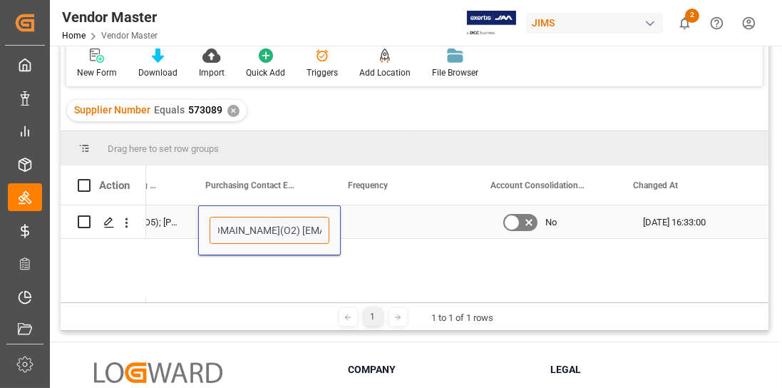
drag, startPoint x: 583, startPoint y: 229, endPoint x: 303, endPoint y: 236, distance: 280.2
click at [303, 236] on input "[DOMAIN_NAME][EMAIL_ADDRESS][DOMAIN_NAME](O7);[PERSON_NAME][DOMAIN_NAME][EMAIL_…" at bounding box center [270, 230] width 120 height 27
click at [303, 234] on input "[DOMAIN_NAME][EMAIL_ADDRESS][DOMAIN_NAME](O7);[PERSON_NAME][DOMAIN_NAME][EMAIL_…" at bounding box center [270, 230] width 120 height 27
click at [329, 180] on div at bounding box center [331, 184] width 6 height 39
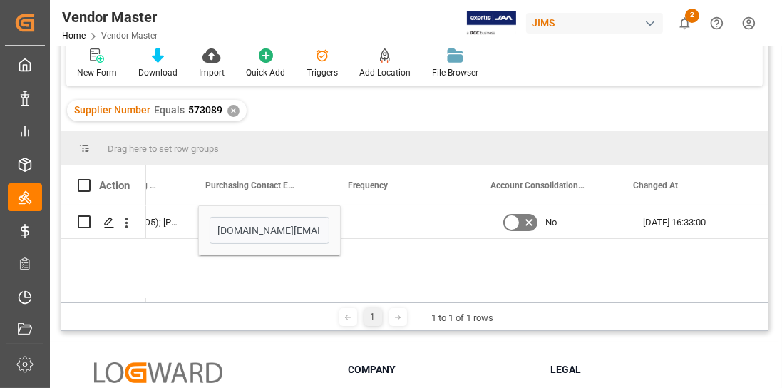
click at [270, 144] on div "Drag here to set row groups" at bounding box center [415, 148] width 708 height 34
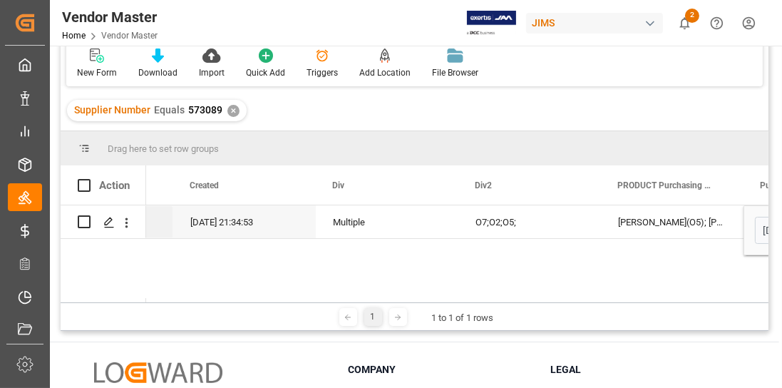
drag, startPoint x: 711, startPoint y: 301, endPoint x: 693, endPoint y: 220, distance: 83.2
click at [728, 301] on div "Drag here to set row groups Drag here to set column labels Action Div2 PRODUCT …" at bounding box center [415, 231] width 708 height 200
click at [693, 220] on div "[PERSON_NAME](O5); [PERSON_NAME](O5);[PERSON_NAME](O2);[PERSON_NAME](O2); [PERS…" at bounding box center [672, 221] width 143 height 33
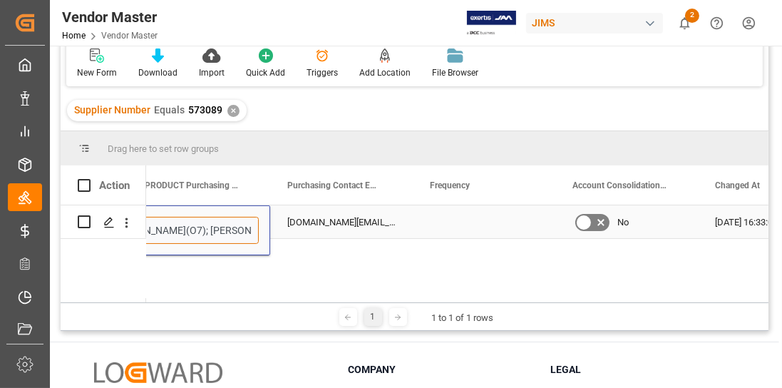
drag, startPoint x: 693, startPoint y: 224, endPoint x: 183, endPoint y: 227, distance: 509.6
click at [215, 232] on input "[PERSON_NAME](O5); [PERSON_NAME](O5);[PERSON_NAME](O2);[PERSON_NAME](O2); [PERS…" at bounding box center [199, 230] width 120 height 27
click at [177, 226] on input "[PERSON_NAME](O5); [PERSON_NAME](O5);[PERSON_NAME](O2);[PERSON_NAME](O2); [PERS…" at bounding box center [199, 230] width 120 height 27
click at [221, 226] on input "[PERSON_NAME](O5); [PERSON_NAME](O5);[PERSON_NAME](O2);[PERSON_NAME](O2); [PERS…" at bounding box center [199, 230] width 120 height 27
click at [257, 227] on input "[PERSON_NAME](O5); [PERSON_NAME](O5);[PERSON_NAME](O2);[PERSON_NAME](O2); [PERS…" at bounding box center [199, 230] width 120 height 27
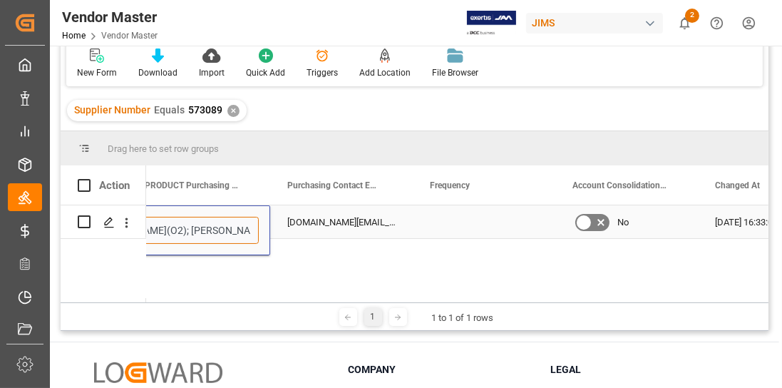
click at [199, 231] on input "[PERSON_NAME](O5); [PERSON_NAME](O5);[PERSON_NAME](O2);[PERSON_NAME](O2); [PERS…" at bounding box center [199, 230] width 120 height 27
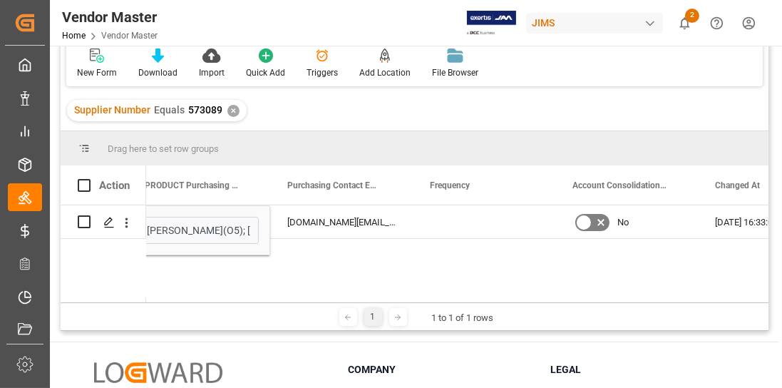
click at [334, 261] on div "O7;O2;O5; [PERSON_NAME](O5); [PERSON_NAME](O5);[PERSON_NAME](O2);[PERSON_NAME](…" at bounding box center [457, 253] width 622 height 97
click at [281, 151] on div "Drag here to set row groups" at bounding box center [415, 148] width 708 height 34
click at [263, 194] on div "PRODUCT Purchasing Contact" at bounding box center [199, 184] width 143 height 39
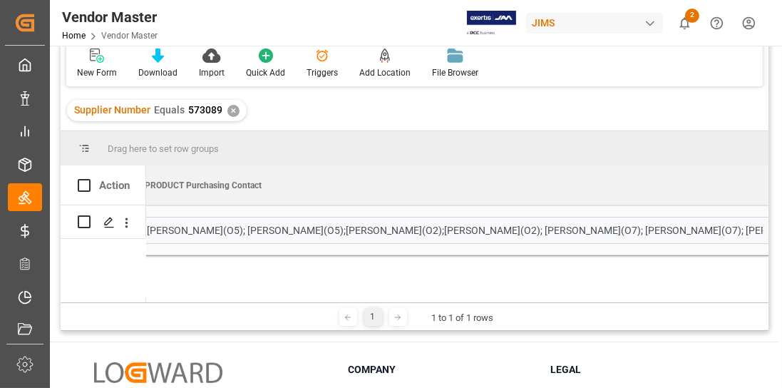
drag, startPoint x: 269, startPoint y: 186, endPoint x: 781, endPoint y: 186, distance: 511.7
click at [779, 186] on div "Vendor Master Home Vendor Master [PERSON_NAME] 2 Notifications Only show unread…" at bounding box center [414, 194] width 729 height 388
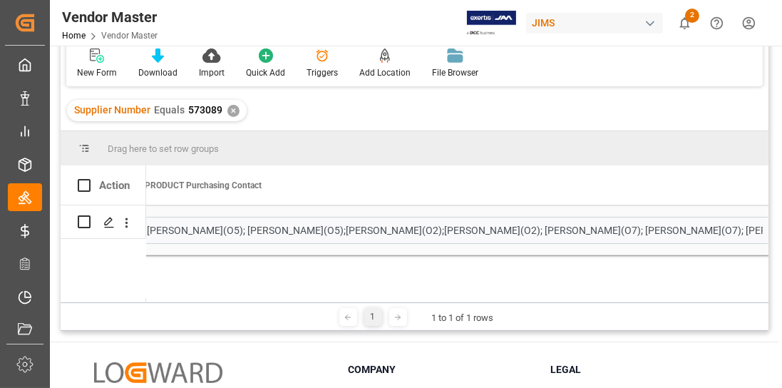
drag, startPoint x: 620, startPoint y: 291, endPoint x: 626, endPoint y: 296, distance: 7.6
click at [619, 295] on div "O7;O2;O5; [PERSON_NAME](O5); [PERSON_NAME](O5);[PERSON_NAME](O2);[PERSON_NAME](…" at bounding box center [415, 251] width 708 height 93
drag, startPoint x: 702, startPoint y: 302, endPoint x: 677, endPoint y: 299, distance: 25.1
click at [682, 300] on div "Drag here to set row groups Drag here to set column labels Action Div2 PRODUCT …" at bounding box center [415, 231] width 708 height 200
click at [620, 284] on div "O7;O2;O5; [PERSON_NAME](O5); [PERSON_NAME](O5);[PERSON_NAME](O2);[PERSON_NAME](…" at bounding box center [457, 253] width 622 height 97
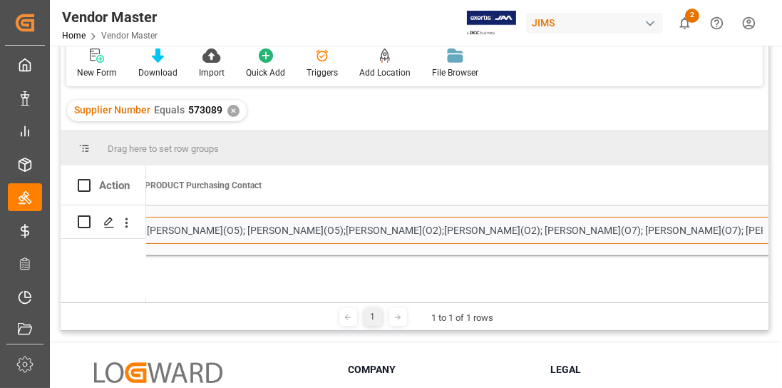
click at [324, 232] on input "[PERSON_NAME](O5); [PERSON_NAME](O5);[PERSON_NAME](O2);[PERSON_NAME](O2); [PERS…" at bounding box center [454, 230] width 631 height 27
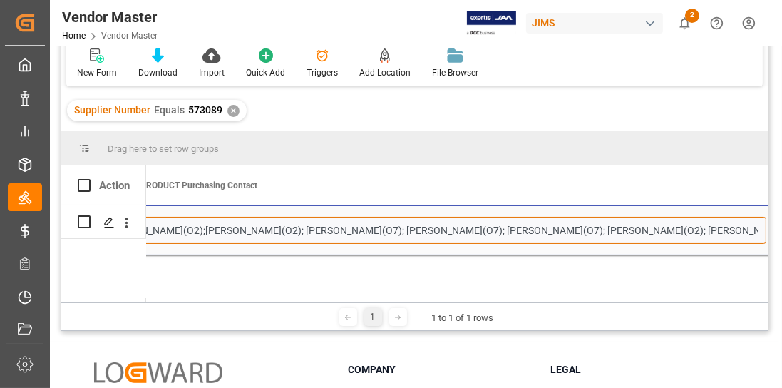
scroll to position [0, 244]
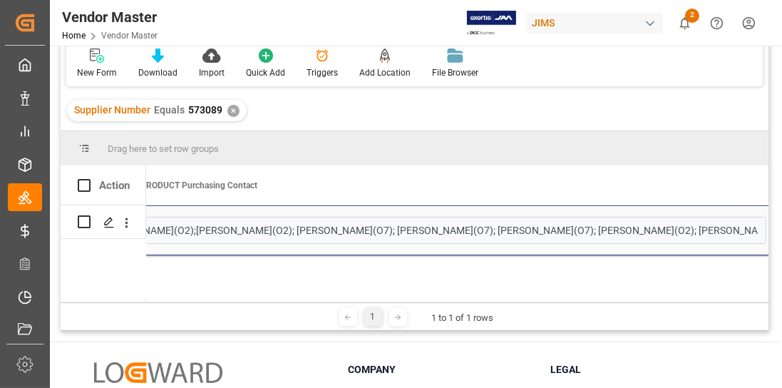
click at [445, 282] on div "O7;O2;O5; [PERSON_NAME](O5); [PERSON_NAME](O5);[PERSON_NAME](O2);[PERSON_NAME](…" at bounding box center [457, 253] width 622 height 97
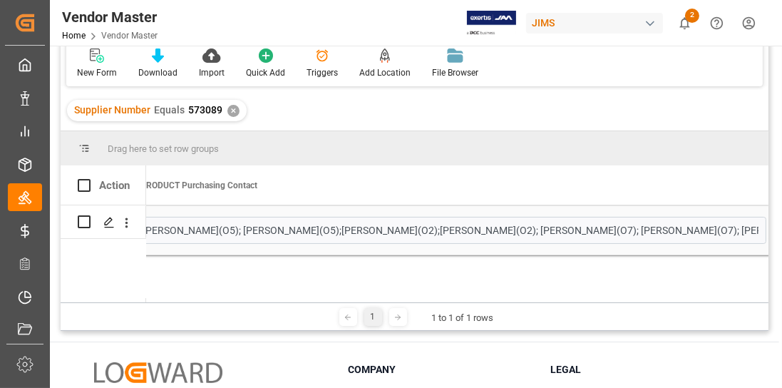
click at [404, 321] on div at bounding box center [398, 317] width 18 height 18
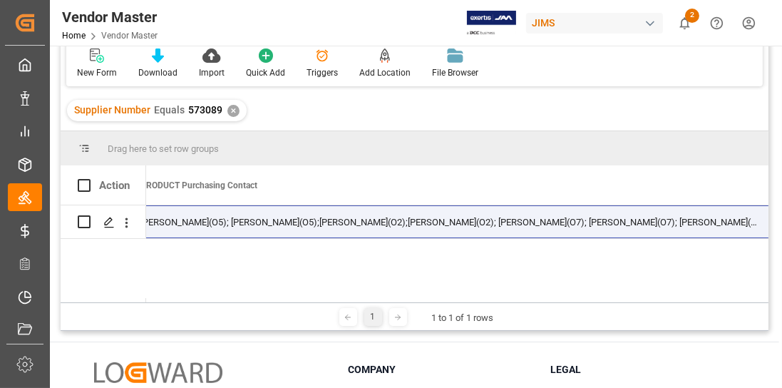
click at [397, 317] on line at bounding box center [398, 317] width 5 height 0
click at [371, 272] on div "O7;O2;O5; [PERSON_NAME](O5); [PERSON_NAME](O5);[PERSON_NAME](O2);[PERSON_NAME](…" at bounding box center [457, 253] width 622 height 97
click at [402, 316] on div at bounding box center [398, 317] width 18 height 18
click at [351, 316] on div at bounding box center [348, 317] width 18 height 18
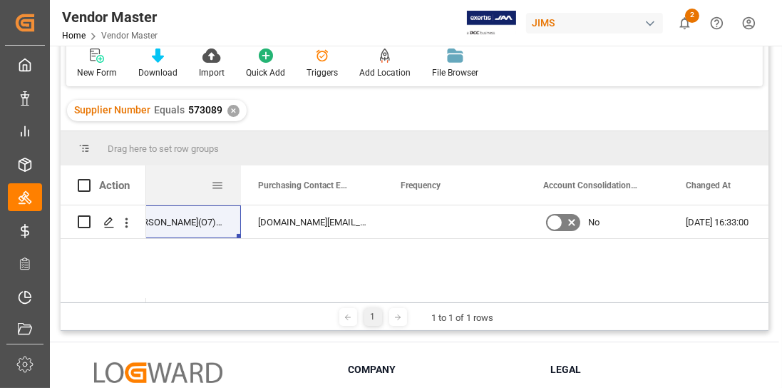
scroll to position [0, 8619]
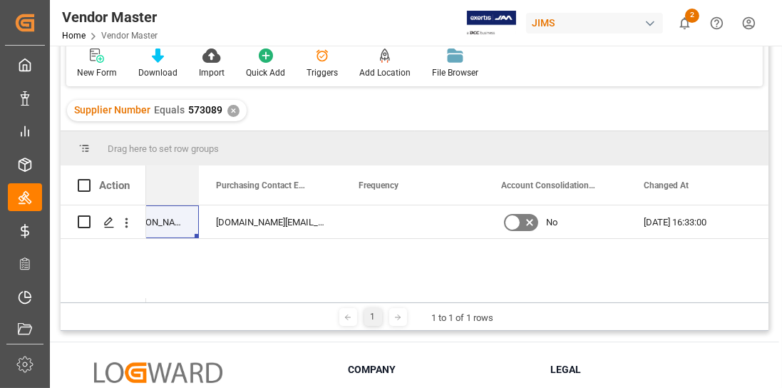
drag, startPoint x: 408, startPoint y: 180, endPoint x: 170, endPoint y: 197, distance: 239.4
click at [121, 200] on div "Action PRODUCT Purchasing Contact Purchasing Contact Email Frequency" at bounding box center [415, 185] width 708 height 40
drag, startPoint x: 346, startPoint y: 182, endPoint x: 417, endPoint y: 190, distance: 70.9
click at [417, 190] on div "Frequency" at bounding box center [417, 184] width 143 height 39
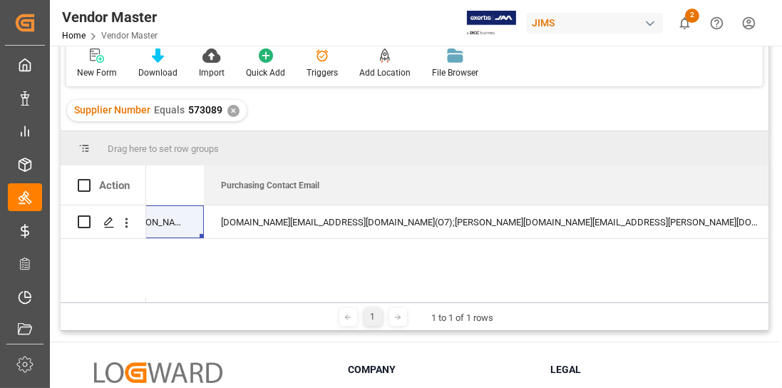
drag, startPoint x: 346, startPoint y: 185, endPoint x: 781, endPoint y: 214, distance: 436.4
click at [779, 214] on div "Vendor Master Home Vendor Master [PERSON_NAME] 2 Notifications Only show unread…" at bounding box center [414, 194] width 729 height 388
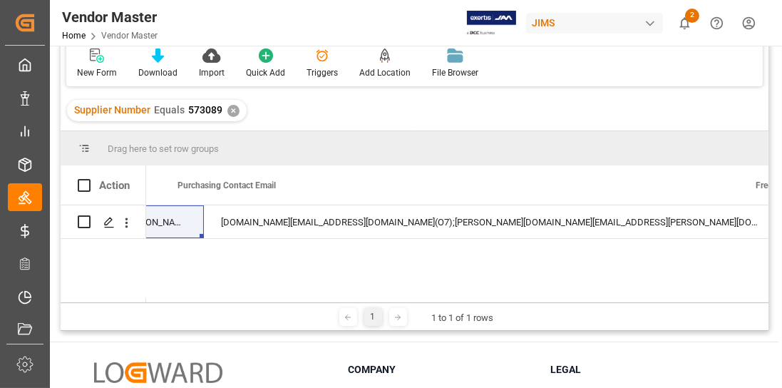
scroll to position [0, 8803]
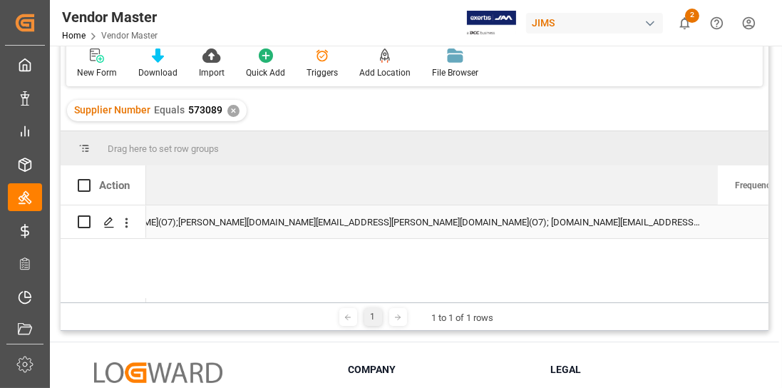
drag, startPoint x: 503, startPoint y: 185, endPoint x: 727, endPoint y: 212, distance: 225.4
click at [724, 211] on div "Action Purchasing Contact Email Frequency Account Consolidation (Y/N) No" at bounding box center [415, 233] width 708 height 137
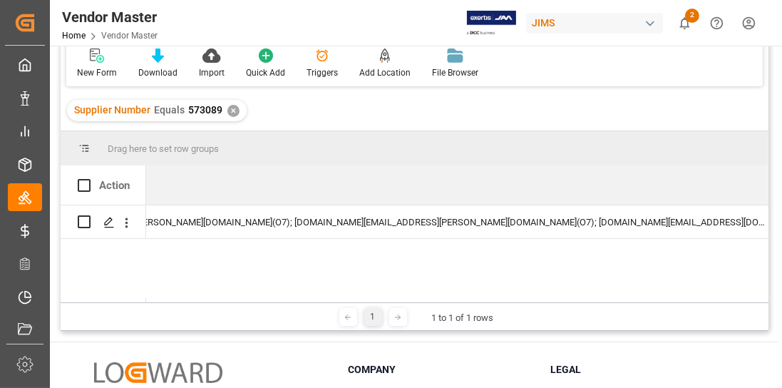
drag, startPoint x: 468, startPoint y: 184, endPoint x: 781, endPoint y: 192, distance: 313.7
click at [779, 192] on div "Vendor Master Home Vendor Master [PERSON_NAME] 2 Notifications Only show unread…" at bounding box center [414, 194] width 729 height 388
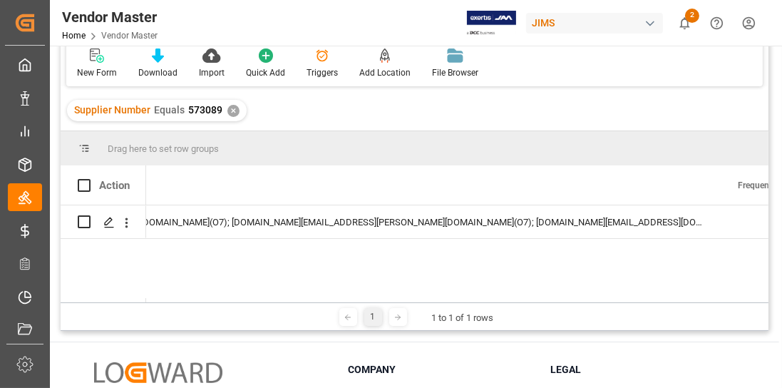
drag, startPoint x: 732, startPoint y: 302, endPoint x: 740, endPoint y: 306, distance: 9.3
click at [740, 306] on div "1 1 to 1 of 1 rows" at bounding box center [415, 316] width 708 height 29
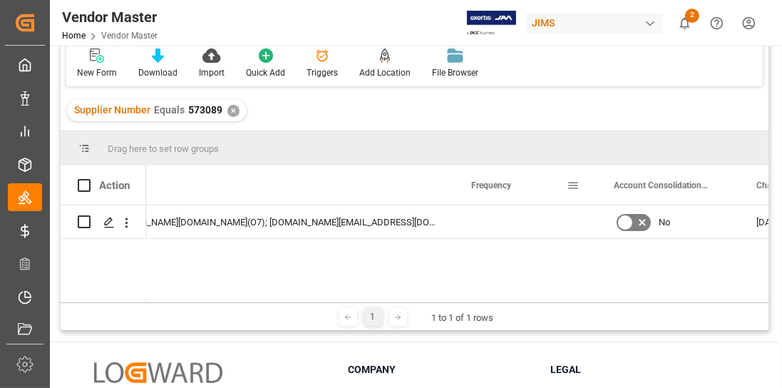
click at [454, 185] on div "Frequency" at bounding box center [525, 184] width 143 height 39
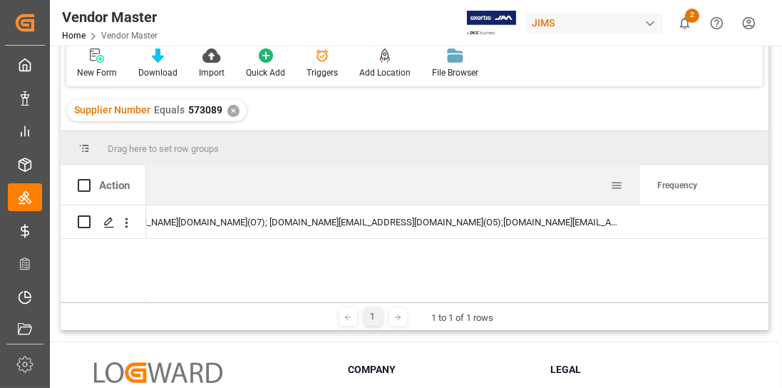
drag, startPoint x: 451, startPoint y: 181, endPoint x: 637, endPoint y: 189, distance: 186.2
click at [637, 189] on div at bounding box center [640, 184] width 6 height 39
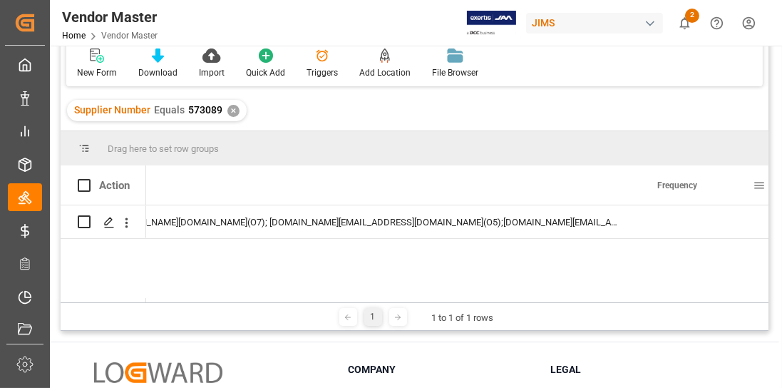
drag, startPoint x: 640, startPoint y: 188, endPoint x: 649, endPoint y: 187, distance: 8.6
click at [646, 188] on div "Frequency" at bounding box center [711, 184] width 143 height 39
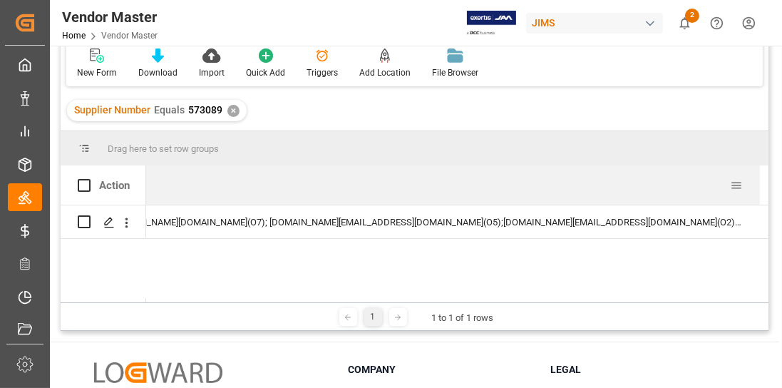
drag, startPoint x: 639, startPoint y: 187, endPoint x: 758, endPoint y: 190, distance: 119.8
click at [758, 190] on div at bounding box center [760, 184] width 6 height 39
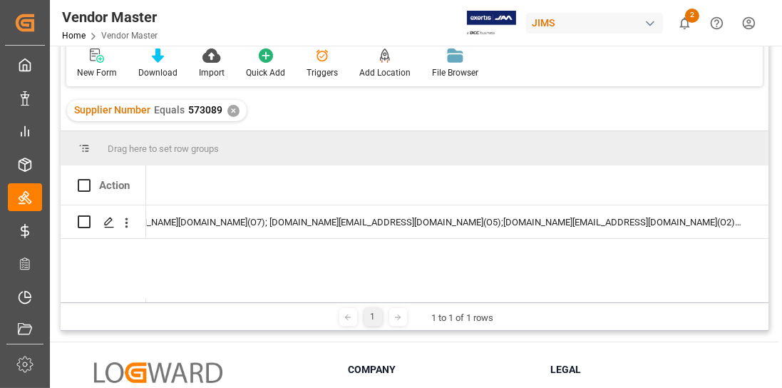
drag, startPoint x: 733, startPoint y: 303, endPoint x: 753, endPoint y: 302, distance: 20.0
click at [753, 302] on div "1 1 to 1 of 1 rows" at bounding box center [415, 316] width 708 height 29
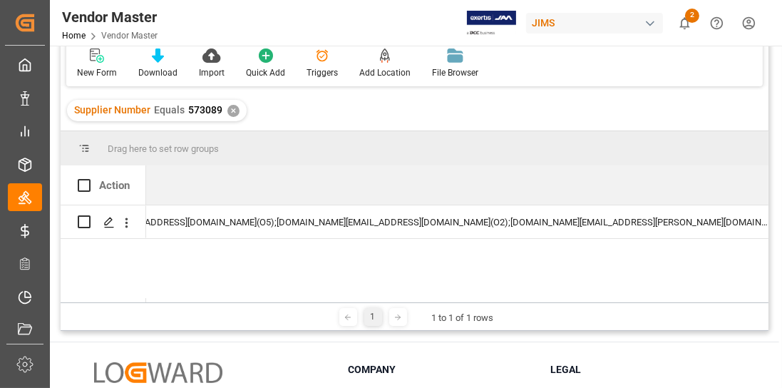
drag, startPoint x: 529, startPoint y: 187, endPoint x: 781, endPoint y: 185, distance: 252.3
click at [779, 182] on div "Vendor Master Home Vendor Master [PERSON_NAME] 2 Notifications Only show unread…" at bounding box center [414, 194] width 729 height 388
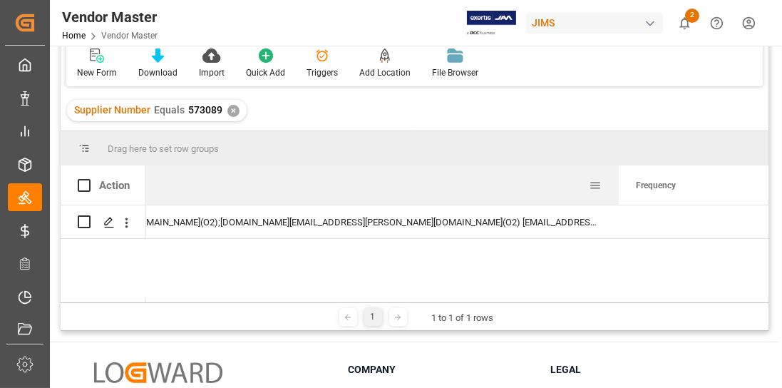
drag, startPoint x: 494, startPoint y: 187, endPoint x: 614, endPoint y: 194, distance: 120.6
click at [616, 192] on div at bounding box center [619, 184] width 6 height 39
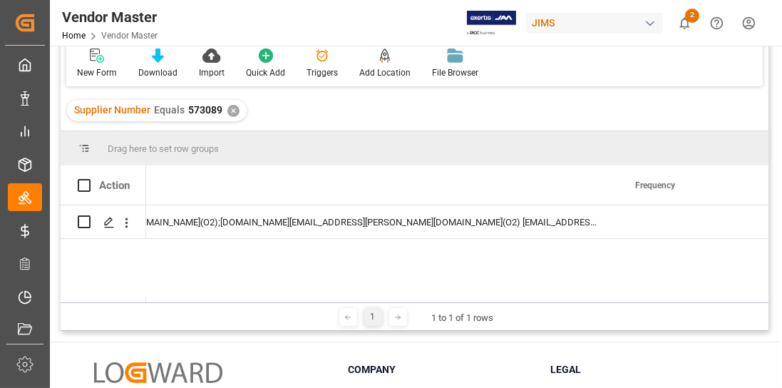
click at [232, 113] on div "✕" at bounding box center [233, 111] width 12 height 12
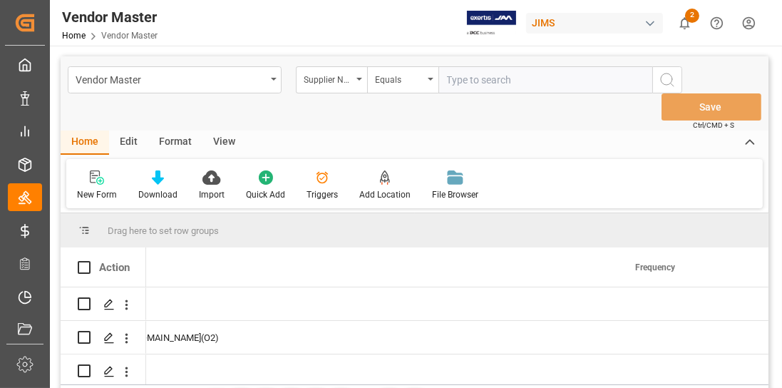
click at [485, 73] on input "text" at bounding box center [545, 79] width 214 height 27
paste input "594440"
type input "594440"
click at [665, 80] on icon "search button" at bounding box center [667, 79] width 17 height 17
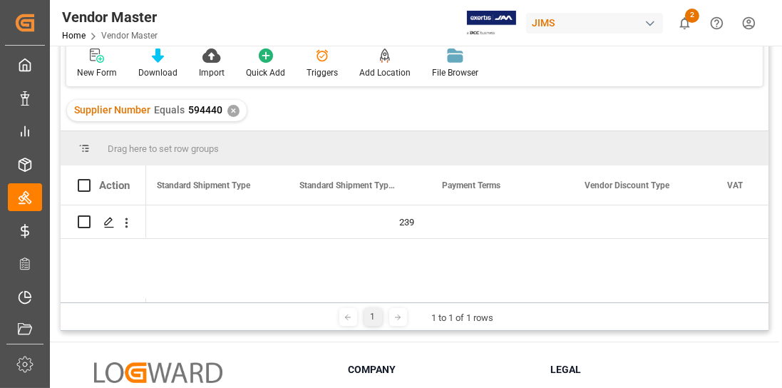
scroll to position [0, 5138]
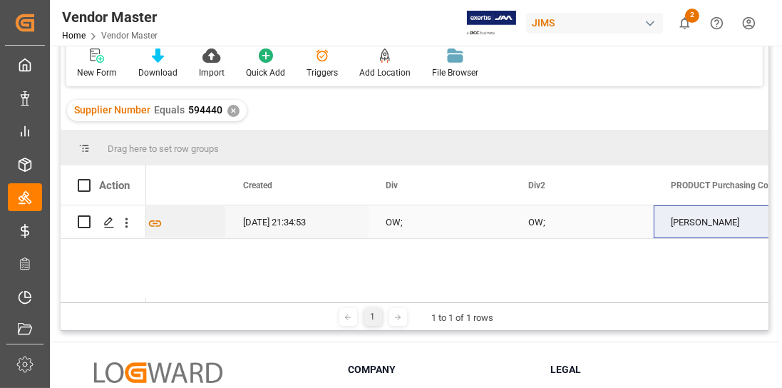
click at [429, 217] on div "OW;" at bounding box center [439, 221] width 143 height 33
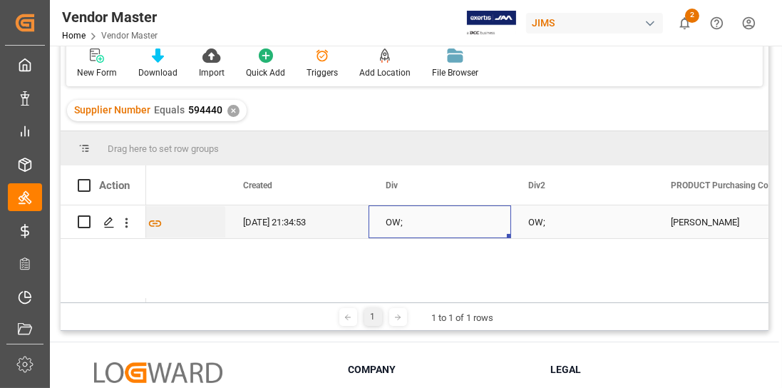
click at [531, 212] on div "OW;" at bounding box center [582, 221] width 143 height 33
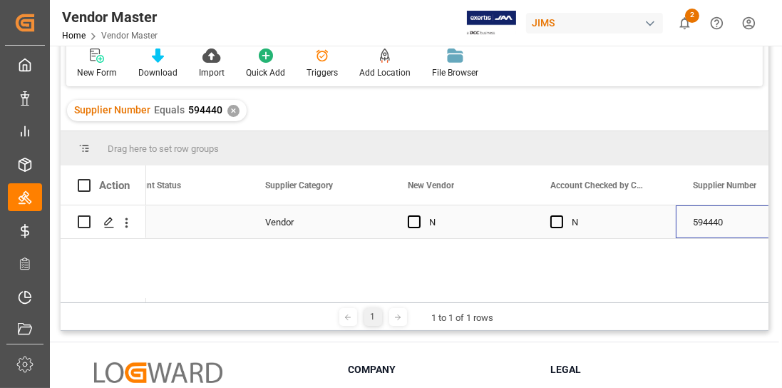
click at [721, 229] on div "594440" at bounding box center [747, 221] width 143 height 33
click at [730, 220] on div "594440" at bounding box center [747, 221] width 143 height 33
click at [702, 221] on div "594440" at bounding box center [747, 221] width 143 height 33
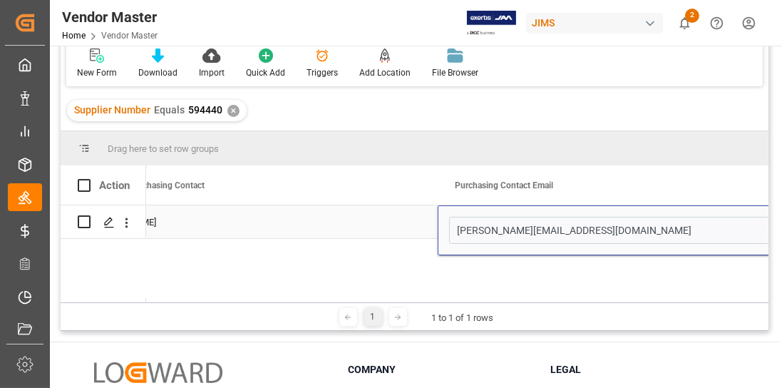
drag, startPoint x: 617, startPoint y: 221, endPoint x: 395, endPoint y: 204, distance: 223.0
click at [395, 204] on div "Action Div2 PRODUCT Purchasing Contact Purchasing Contact Email 594440" at bounding box center [415, 233] width 708 height 137
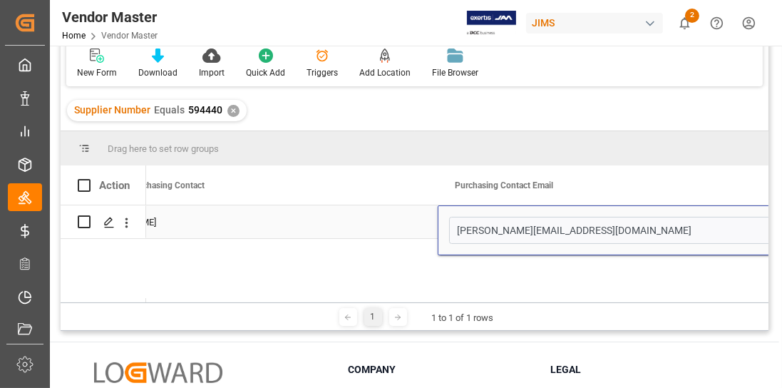
drag, startPoint x: 611, startPoint y: 232, endPoint x: 378, endPoint y: 232, distance: 232.3
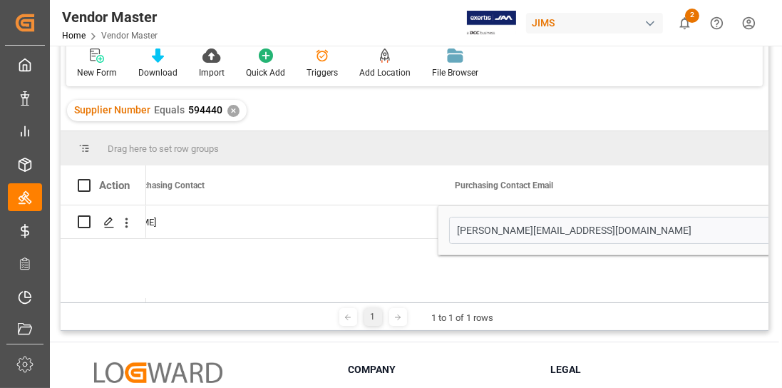
click at [345, 314] on icon at bounding box center [348, 317] width 9 height 9
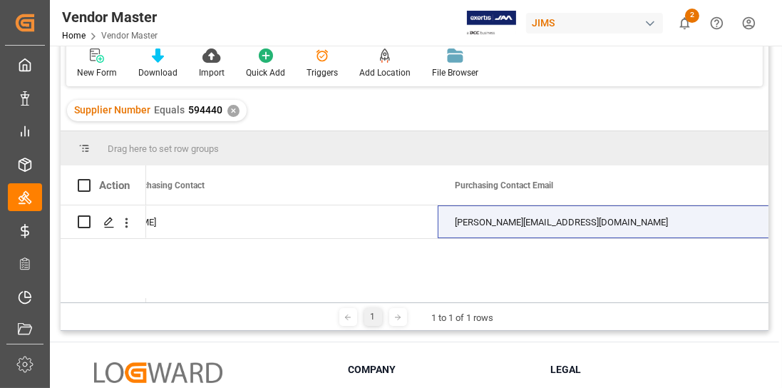
click at [352, 318] on div at bounding box center [348, 317] width 18 height 18
click at [399, 316] on polyline at bounding box center [399, 316] width 3 height 5
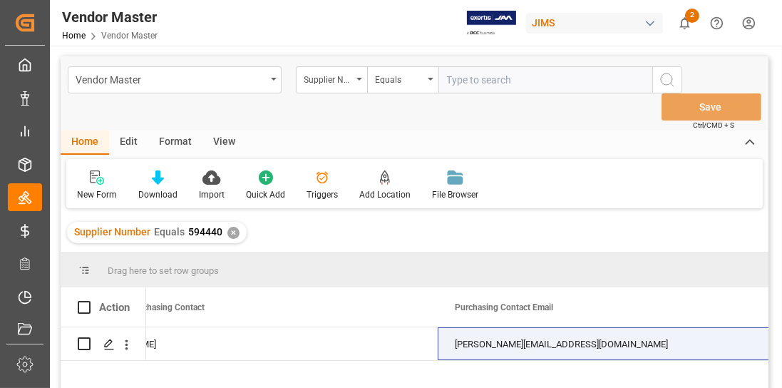
click at [230, 228] on div "✕" at bounding box center [233, 233] width 12 height 12
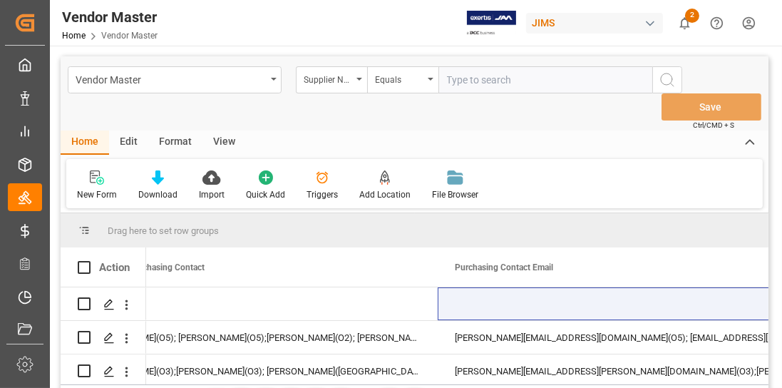
click at [513, 81] on input "text" at bounding box center [545, 79] width 214 height 27
paste input "761270"
type input "761270"
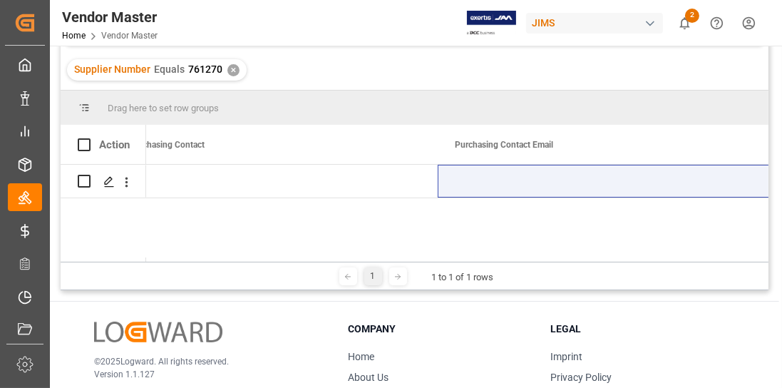
click at [505, 238] on div at bounding box center [457, 213] width 622 height 97
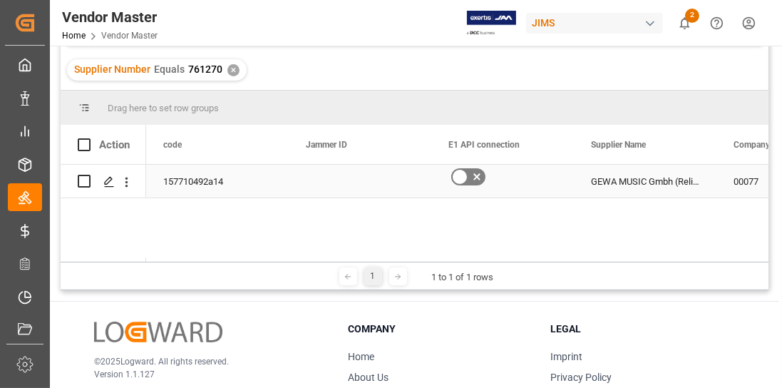
click at [664, 182] on div "GEWA MUSIC Gmbh (Reliance - [GEOGRAPHIC_DATA])" at bounding box center [645, 181] width 143 height 33
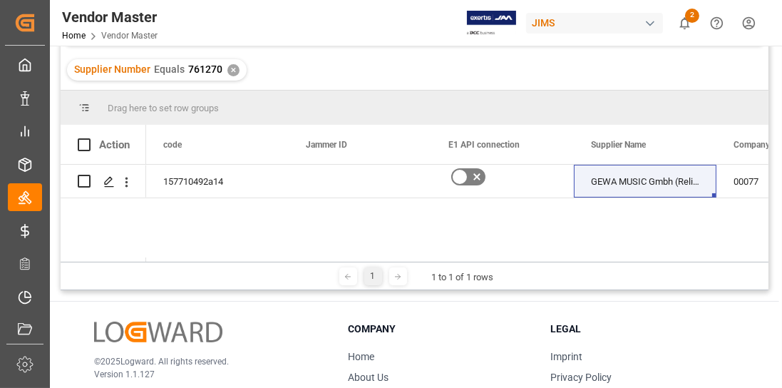
drag, startPoint x: 167, startPoint y: 261, endPoint x: 179, endPoint y: 260, distance: 12.1
click at [179, 260] on div "Drag here to set row groups Drag here to set column labels Action Business Unit…" at bounding box center [415, 191] width 708 height 200
click at [175, 262] on div "1 1 to 1 of 1 rows" at bounding box center [415, 276] width 708 height 29
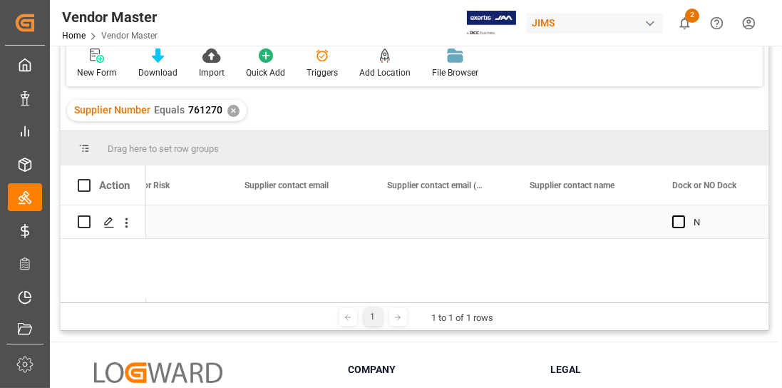
click at [458, 229] on div "Press SPACE to select this row." at bounding box center [441, 221] width 143 height 33
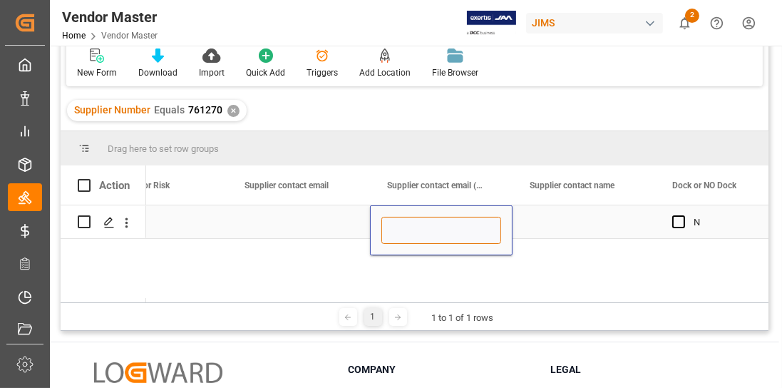
click at [458, 229] on input "Press SPACE to select this row." at bounding box center [441, 230] width 120 height 27
click at [572, 224] on div "Press SPACE to select this row." at bounding box center [583, 221] width 143 height 33
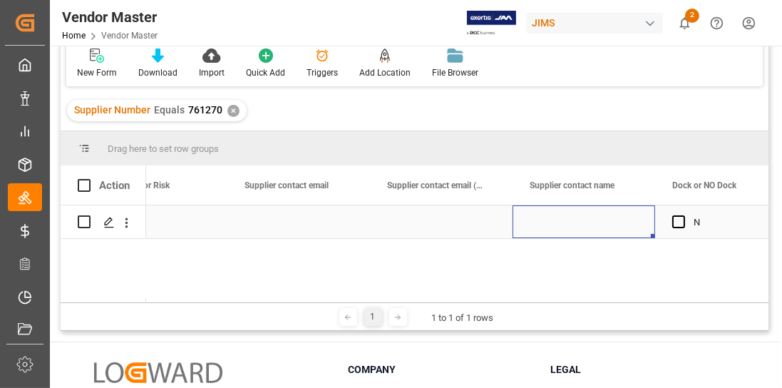
click at [572, 224] on div "Press SPACE to select this row." at bounding box center [583, 221] width 143 height 33
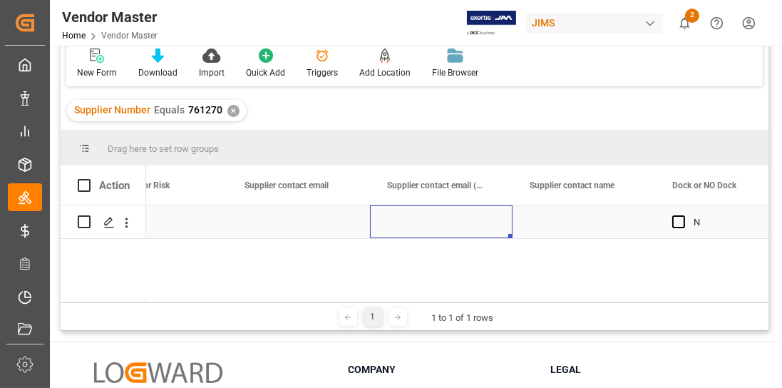
click at [459, 227] on div "Press SPACE to select this row." at bounding box center [441, 221] width 143 height 33
click at [348, 229] on div "Press SPACE to select this row." at bounding box center [298, 221] width 143 height 33
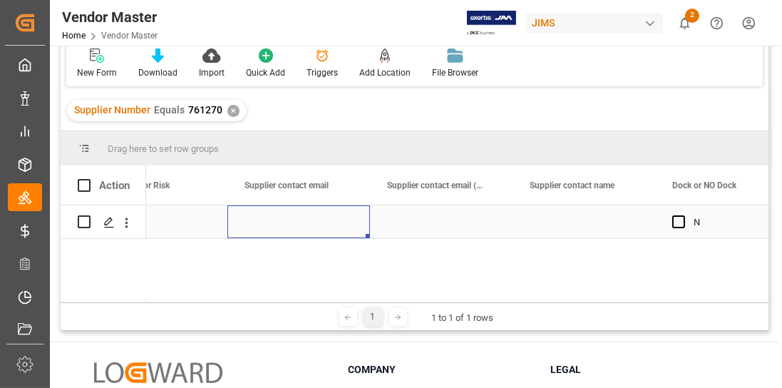
drag, startPoint x: 348, startPoint y: 229, endPoint x: 377, endPoint y: 243, distance: 32.2
click at [348, 229] on div "Press SPACE to select this row." at bounding box center [298, 221] width 143 height 33
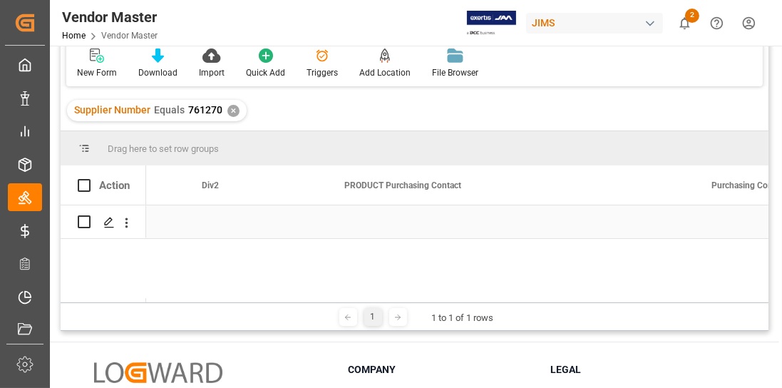
click at [453, 222] on div "Press SPACE to select this row." at bounding box center [510, 221] width 367 height 33
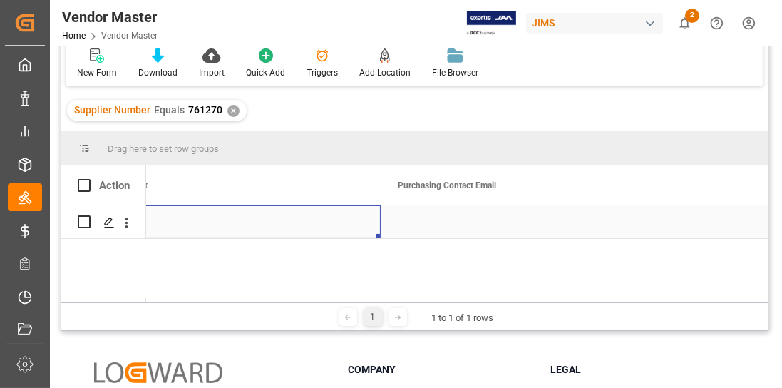
drag, startPoint x: 284, startPoint y: 212, endPoint x: 308, endPoint y: 214, distance: 24.3
click at [285, 212] on div "Press SPACE to select this row." at bounding box center [197, 221] width 367 height 33
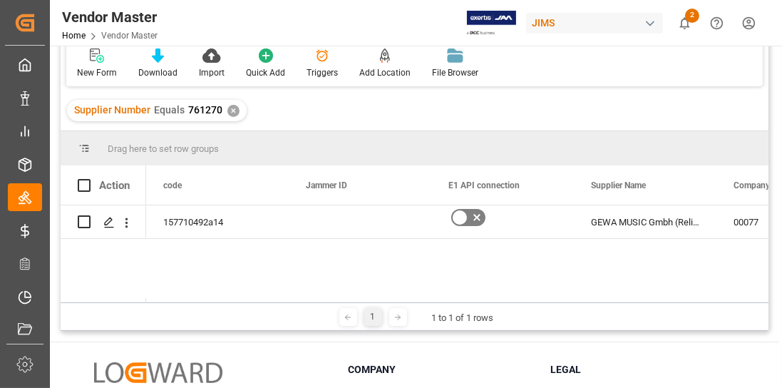
click at [200, 105] on span "761270" at bounding box center [205, 109] width 34 height 11
drag, startPoint x: 191, startPoint y: 109, endPoint x: 200, endPoint y: 116, distance: 11.1
click at [197, 111] on span "761270" at bounding box center [205, 109] width 34 height 11
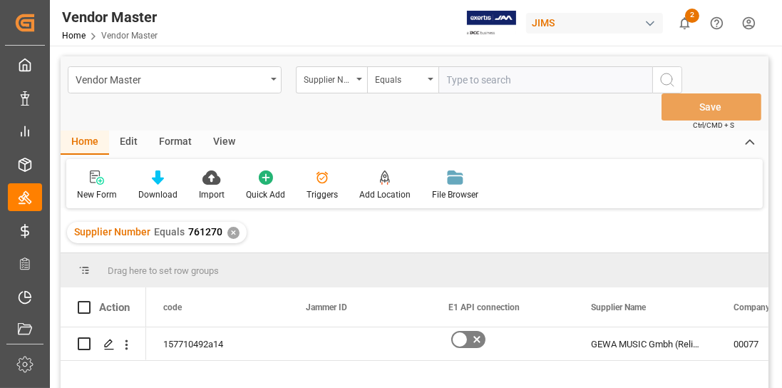
click at [478, 78] on input "text" at bounding box center [545, 79] width 214 height 27
paste input "1110"
type input "1110"
click at [229, 235] on div "✕" at bounding box center [233, 233] width 12 height 12
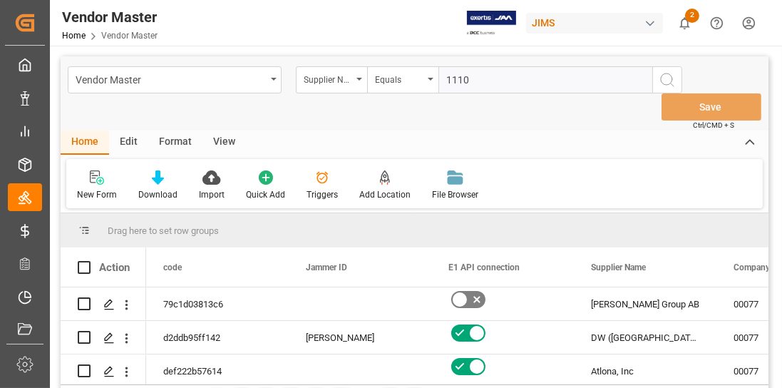
click at [674, 78] on icon "search button" at bounding box center [667, 79] width 17 height 17
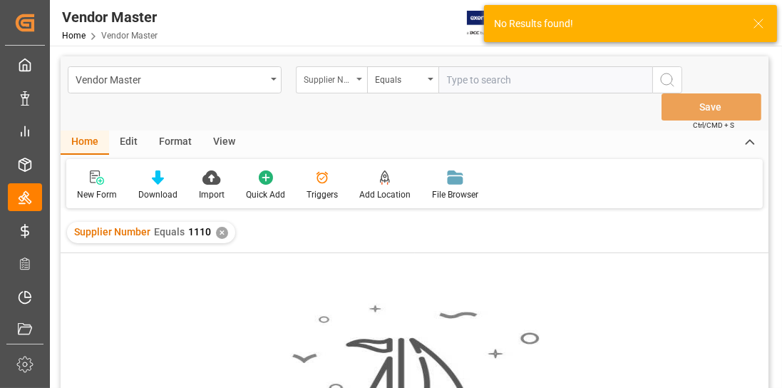
click at [348, 78] on div "Supplier Number" at bounding box center [328, 78] width 48 height 16
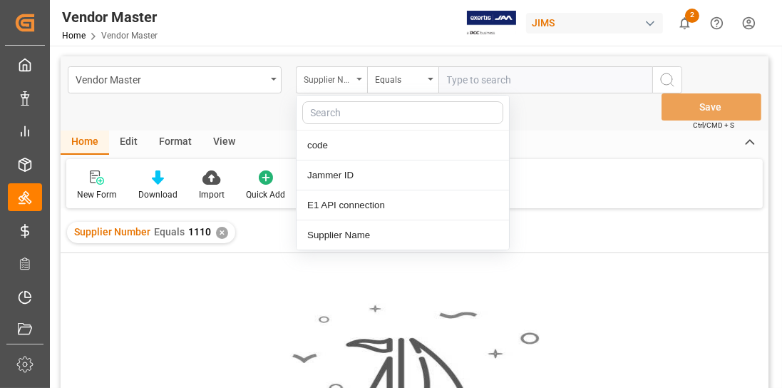
click at [329, 85] on div "Supplier Number" at bounding box center [328, 78] width 48 height 16
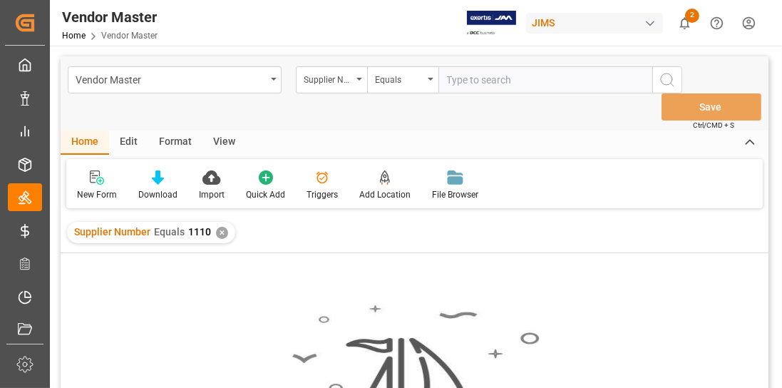
click at [488, 80] on input "text" at bounding box center [545, 79] width 214 height 27
paste input "1110"
type input "1110"
click at [217, 232] on div "✕" at bounding box center [222, 233] width 12 height 12
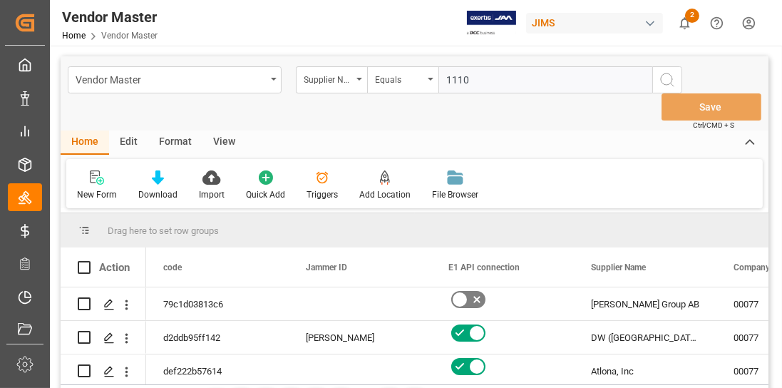
click at [667, 83] on icon "search button" at bounding box center [667, 79] width 17 height 17
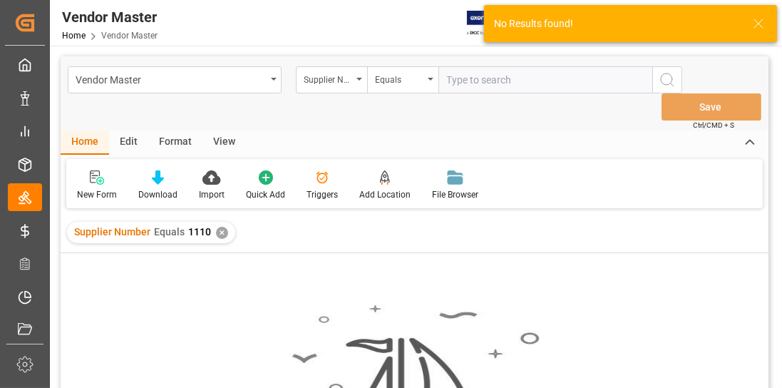
click at [218, 232] on div "✕" at bounding box center [222, 233] width 12 height 12
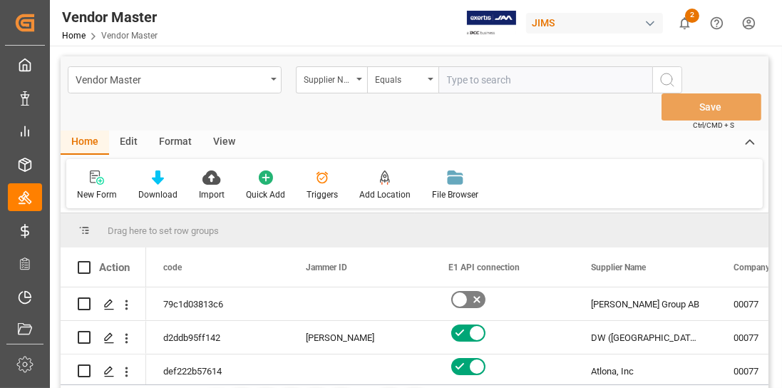
click at [480, 81] on input "text" at bounding box center [545, 79] width 214 height 27
paste input "529"
type input "529"
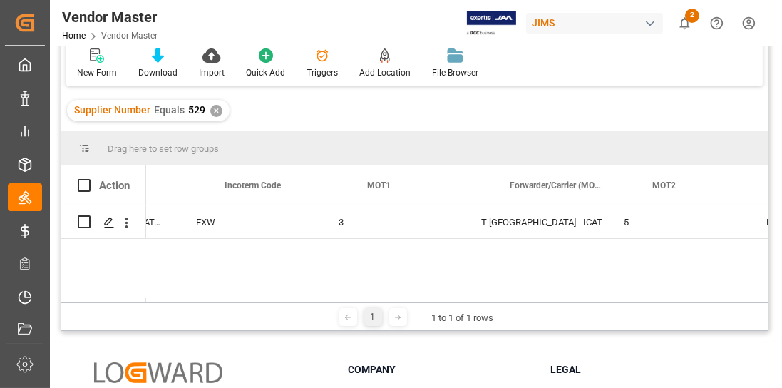
scroll to position [0, 3851]
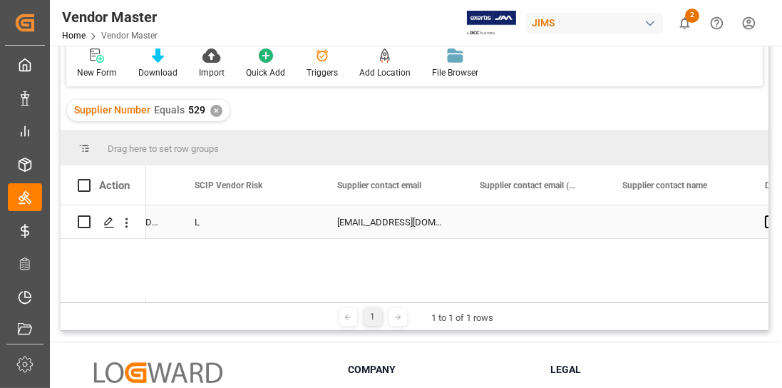
click at [414, 225] on div "[EMAIL_ADDRESS][DOMAIN_NAME];[EMAIL_ADDRESS][DOMAIN_NAME]" at bounding box center [391, 221] width 143 height 33
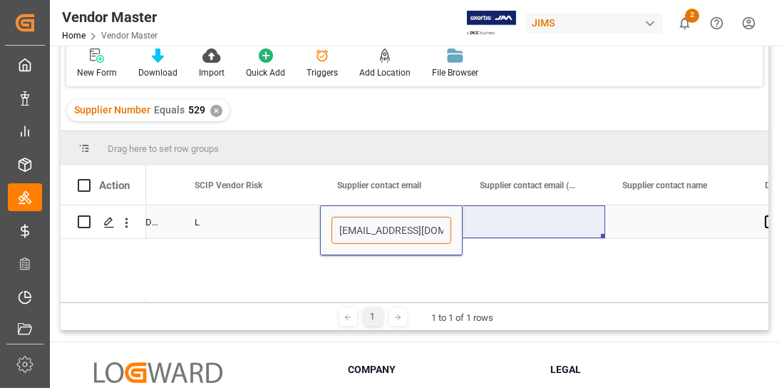
drag, startPoint x: 412, startPoint y: 226, endPoint x: 507, endPoint y: 228, distance: 94.8
click at [425, 229] on input "[EMAIL_ADDRESS][DOMAIN_NAME];[EMAIL_ADDRESS][DOMAIN_NAME]" at bounding box center [391, 230] width 120 height 27
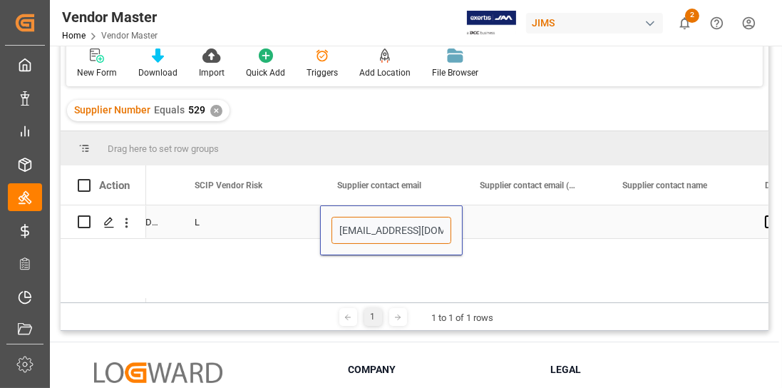
click at [388, 228] on input "[EMAIL_ADDRESS][DOMAIN_NAME];[EMAIL_ADDRESS][DOMAIN_NAME]" at bounding box center [391, 230] width 120 height 27
click at [499, 220] on div "Press SPACE to select this row." at bounding box center [534, 221] width 143 height 33
